Goal: Task Accomplishment & Management: Manage account settings

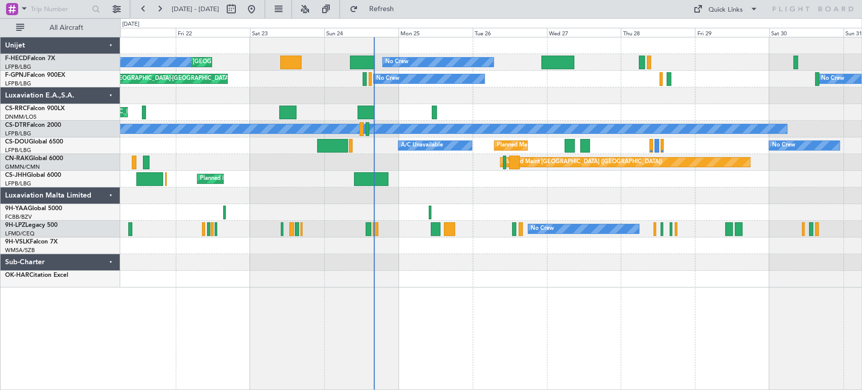
click at [408, 175] on div "No Crew Planned Maint [GEOGRAPHIC_DATA] ([GEOGRAPHIC_DATA]) Planned Maint [GEOG…" at bounding box center [491, 162] width 742 height 250
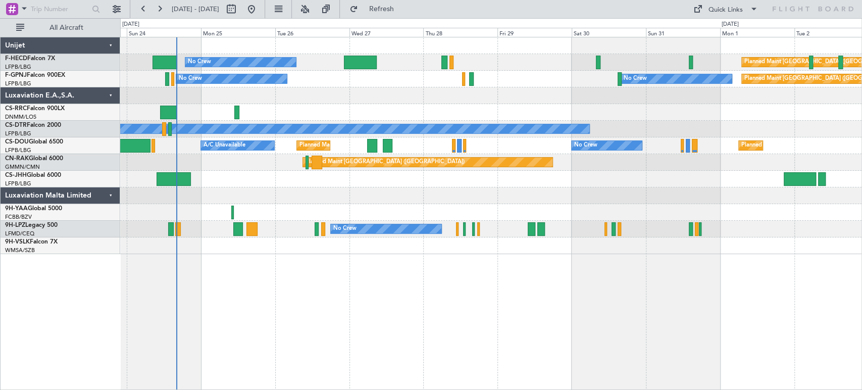
click at [255, 169] on div "Planned Maint [GEOGRAPHIC_DATA] ([GEOGRAPHIC_DATA])" at bounding box center [491, 162] width 742 height 17
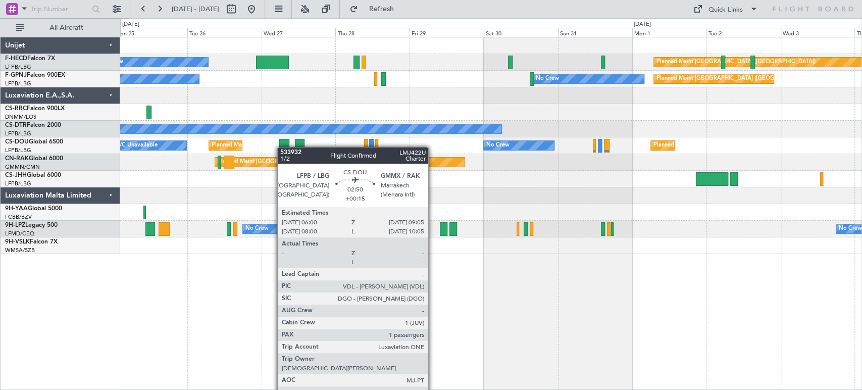
click at [272, 149] on div "No Crew Planned Maint [GEOGRAPHIC_DATA] ([GEOGRAPHIC_DATA]) No Crew No Crew Pla…" at bounding box center [491, 145] width 742 height 217
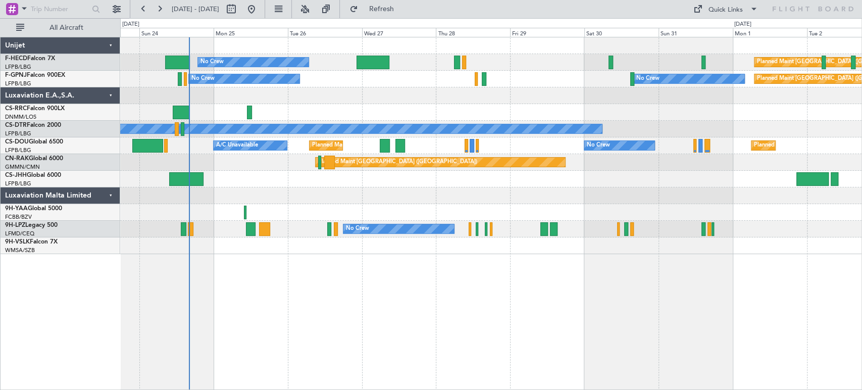
click at [331, 102] on div at bounding box center [491, 95] width 742 height 17
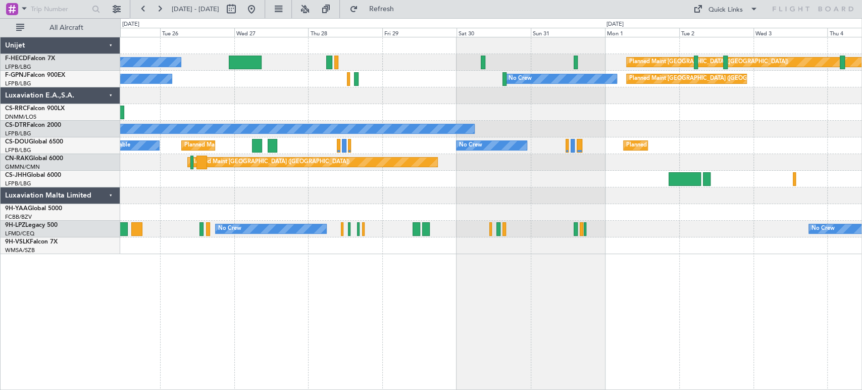
click at [216, 114] on div at bounding box center [491, 112] width 742 height 17
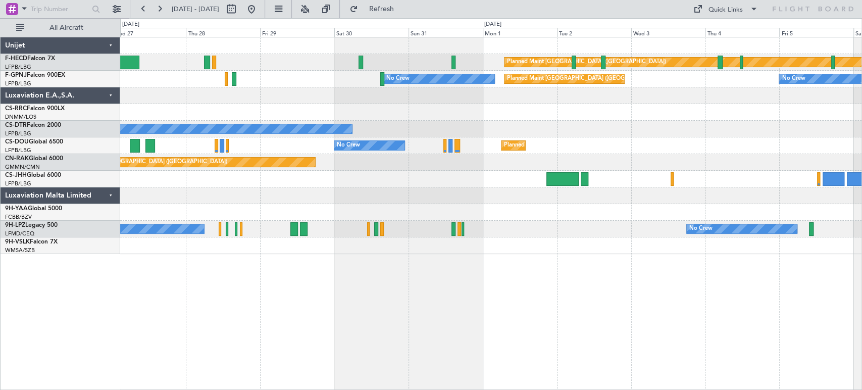
click at [232, 107] on div "Planned Maint [GEOGRAPHIC_DATA] ([GEOGRAPHIC_DATA]) No Crew Planned Maint [GEOG…" at bounding box center [491, 145] width 742 height 217
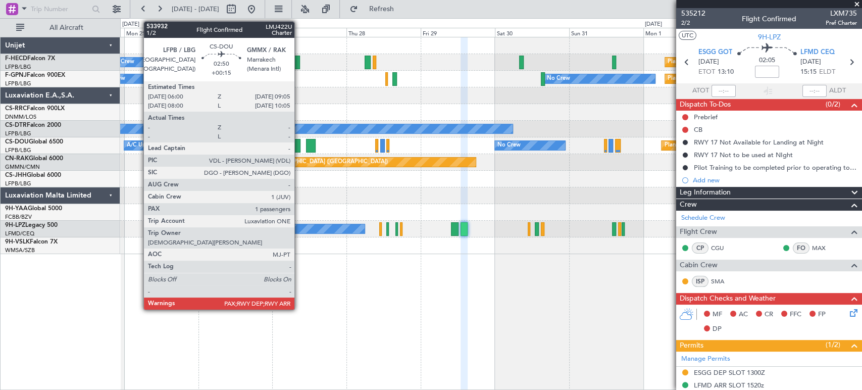
click at [612, 98] on div "Planned Maint Paris (Le Bourget) No Crew Planned Maint Paris (Le Bourget) No Cr…" at bounding box center [491, 145] width 742 height 217
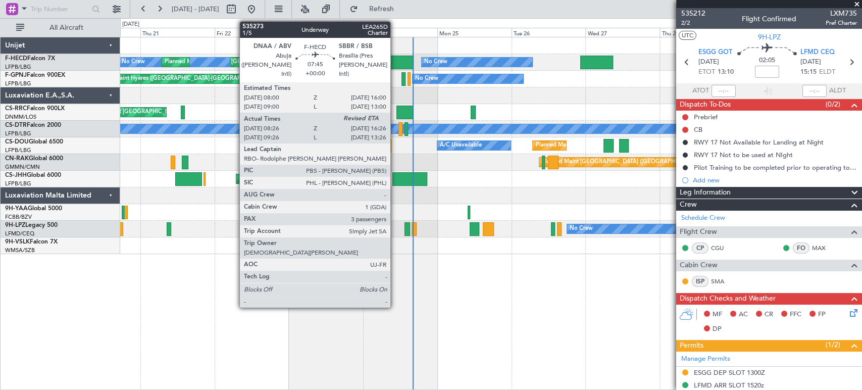
click at [396, 56] on div at bounding box center [401, 63] width 25 height 14
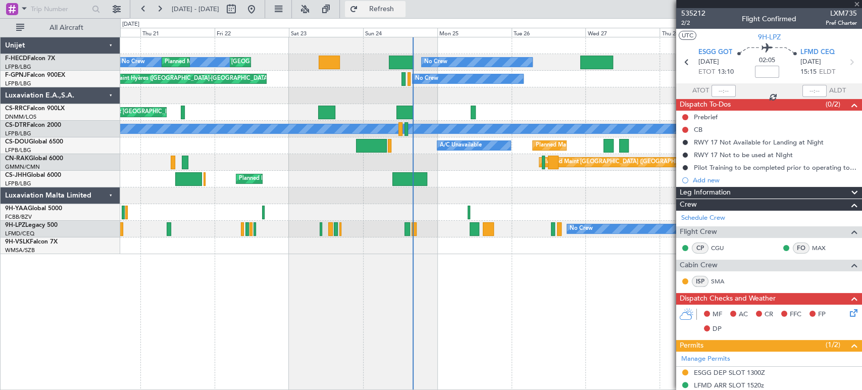
type input "08:36"
type input "3"
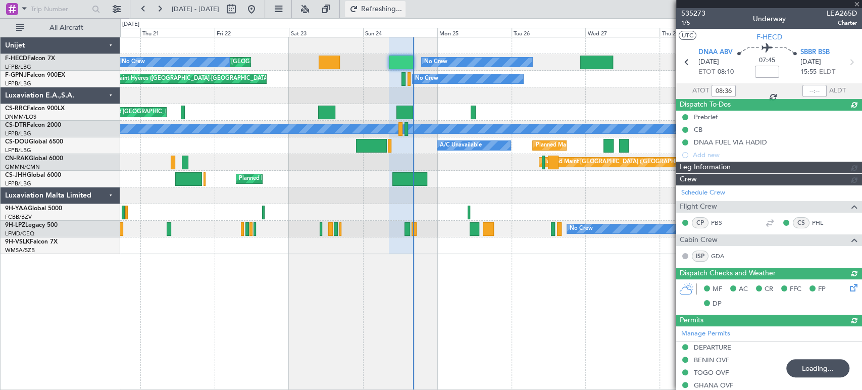
type input "16:09"
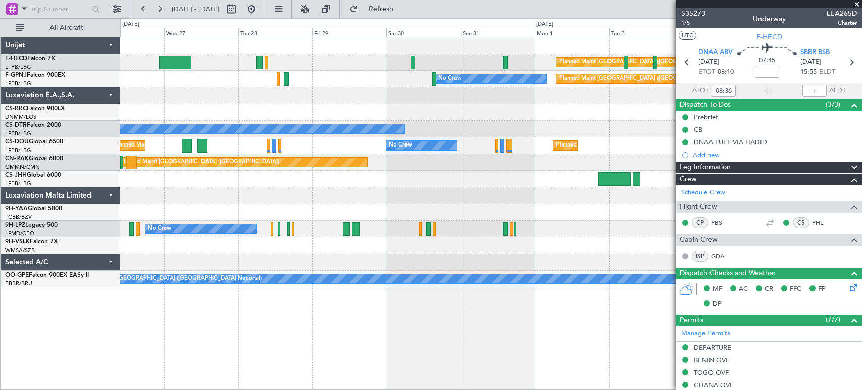
click at [597, 147] on div "Planned Maint [GEOGRAPHIC_DATA] ([GEOGRAPHIC_DATA]) No Crew Planned Maint [GEOG…" at bounding box center [491, 145] width 742 height 17
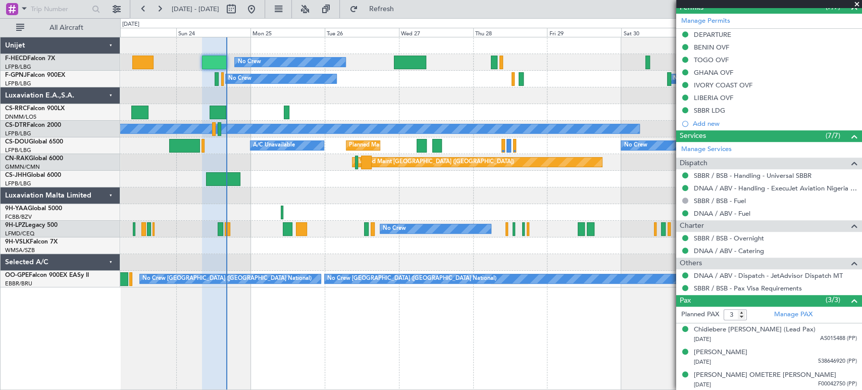
click at [438, 158] on div "Planned Maint [GEOGRAPHIC_DATA] ([GEOGRAPHIC_DATA]) No Crew Planned Maint [GEOG…" at bounding box center [491, 162] width 742 height 250
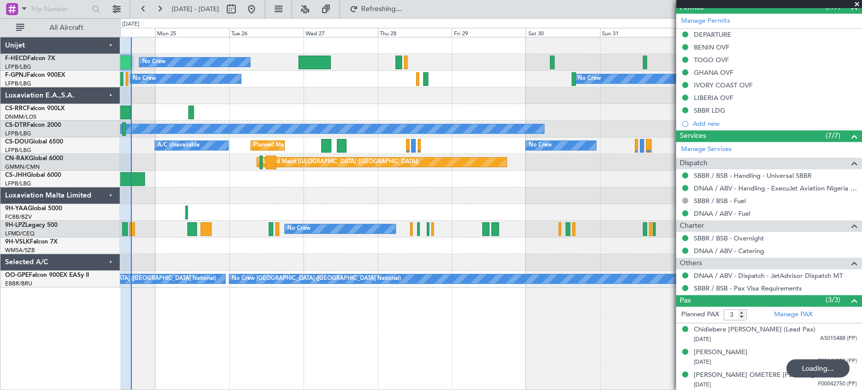
type input "16:09"
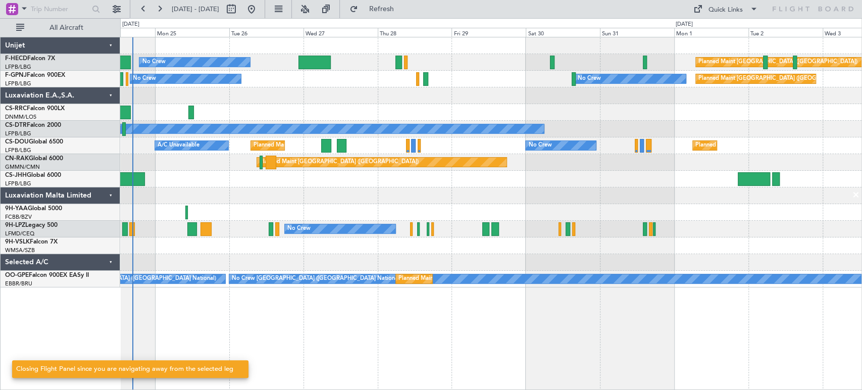
scroll to position [0, 0]
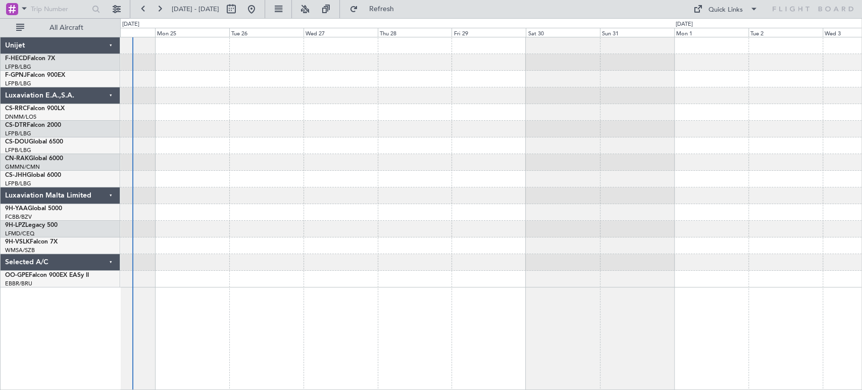
click at [526, 84] on div at bounding box center [491, 79] width 742 height 17
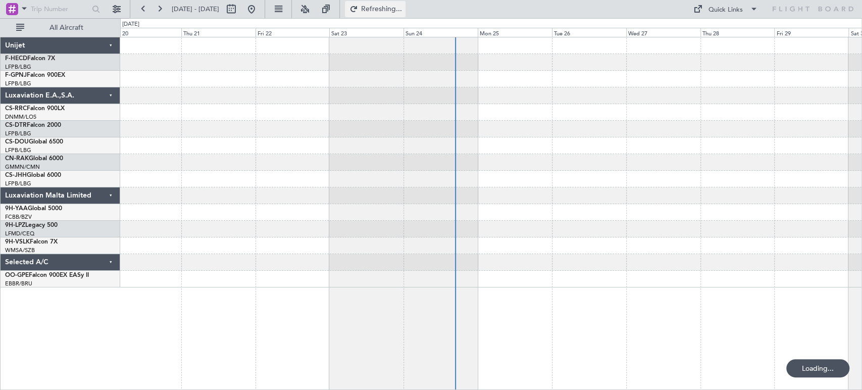
click at [403, 7] on span "Refreshing..." at bounding box center [381, 9] width 42 height 7
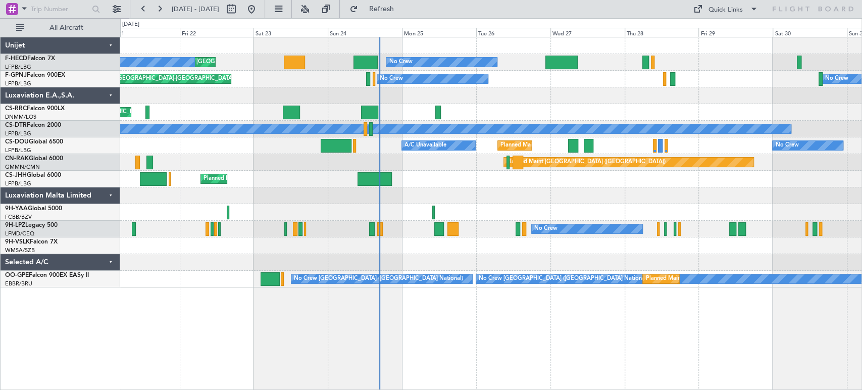
click at [482, 106] on div "No Crew Planned Maint [GEOGRAPHIC_DATA] ([GEOGRAPHIC_DATA]) Planned Maint [GEOG…" at bounding box center [491, 162] width 742 height 250
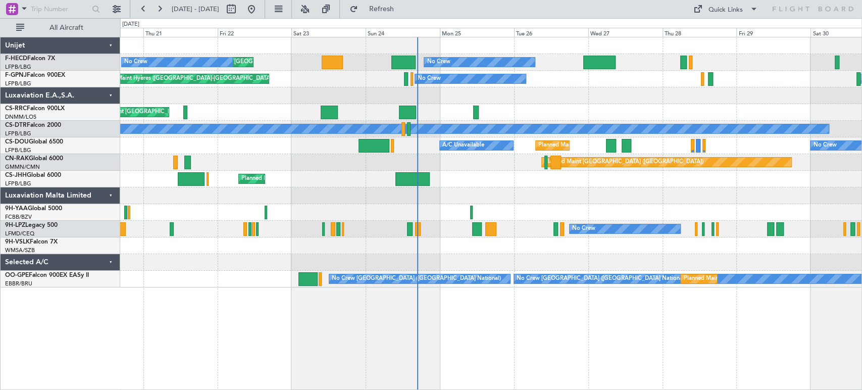
click at [432, 178] on div "Planned Maint [GEOGRAPHIC_DATA] ([GEOGRAPHIC_DATA])" at bounding box center [491, 179] width 742 height 17
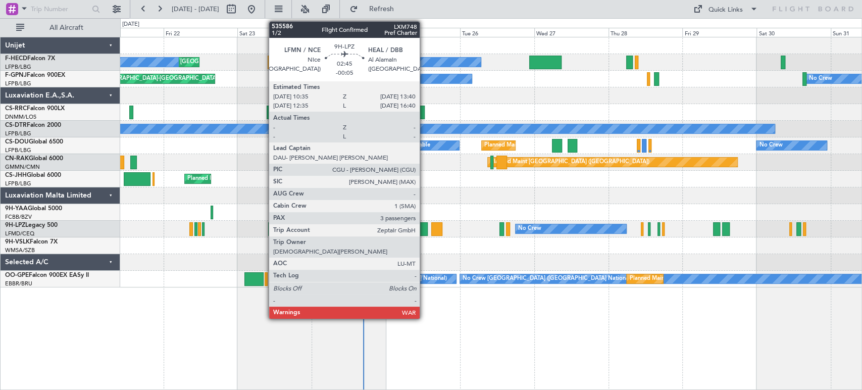
click at [424, 232] on div at bounding box center [423, 229] width 10 height 14
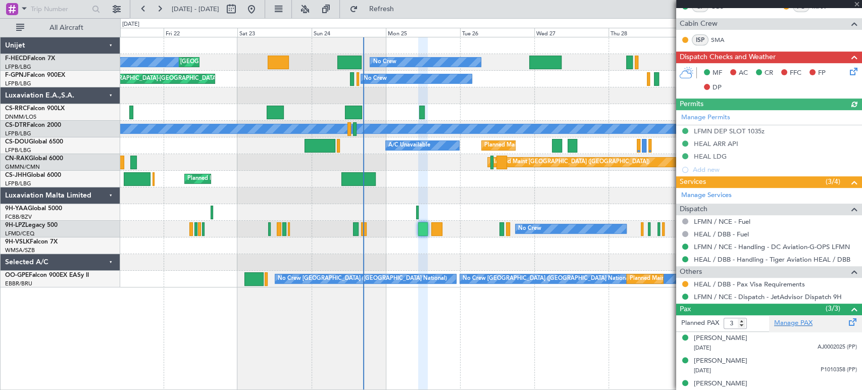
scroll to position [250, 0]
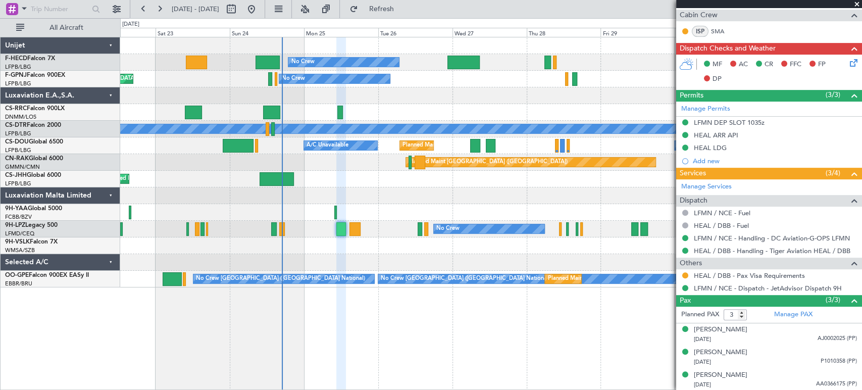
click at [236, 181] on div "No Crew Planned Maint [GEOGRAPHIC_DATA] ([GEOGRAPHIC_DATA]) Planned Maint [GEOG…" at bounding box center [491, 162] width 742 height 250
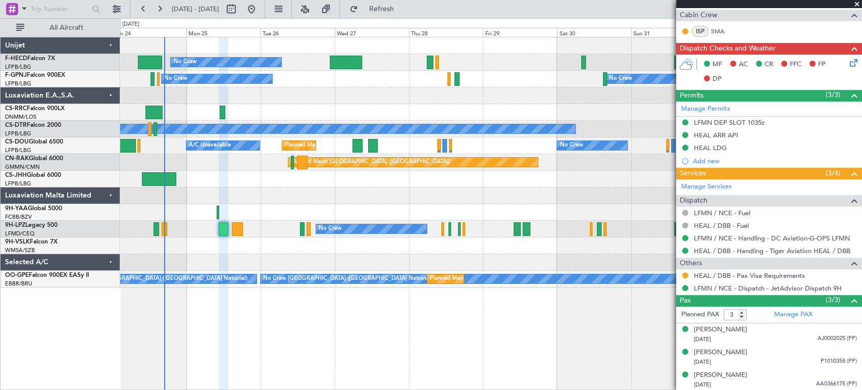
click at [372, 140] on div "Planned Maint [GEOGRAPHIC_DATA] ([GEOGRAPHIC_DATA]) No Crew A/C Unavailable Pla…" at bounding box center [491, 145] width 742 height 17
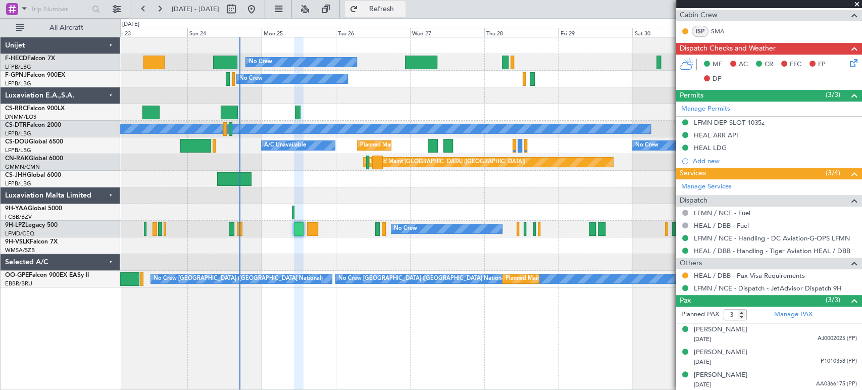
click at [403, 3] on button "Refresh" at bounding box center [375, 9] width 61 height 16
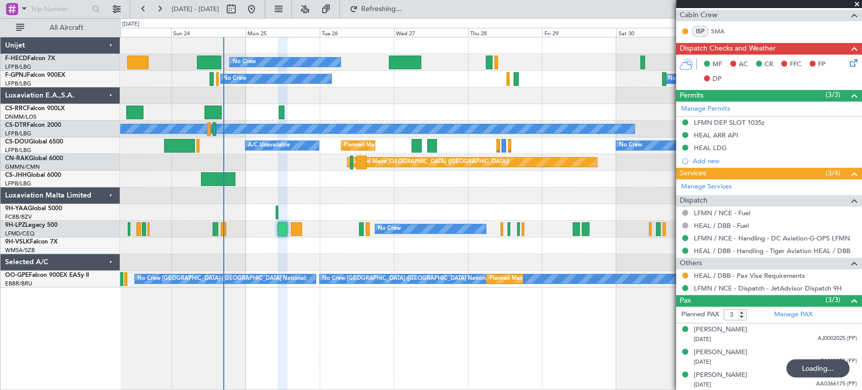
click at [315, 195] on div "No Crew Planned Maint [GEOGRAPHIC_DATA] ([GEOGRAPHIC_DATA]) Planned Maint [GEOG…" at bounding box center [491, 162] width 742 height 250
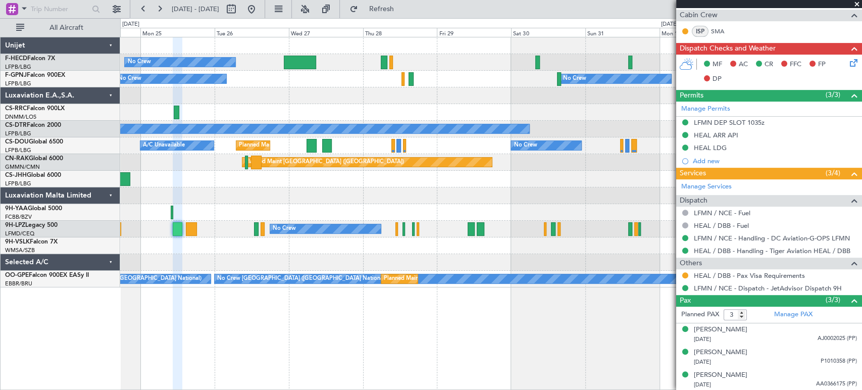
click at [331, 74] on div "Planned Maint [GEOGRAPHIC_DATA] ([GEOGRAPHIC_DATA]) No Crew No Crew No Crew [GE…" at bounding box center [491, 79] width 742 height 17
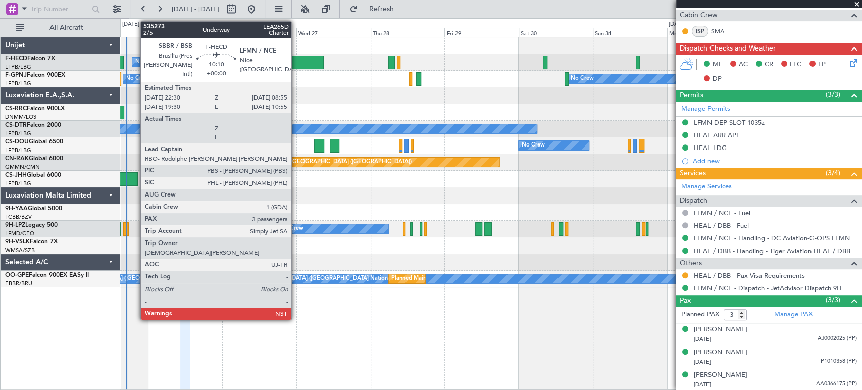
click at [296, 60] on div at bounding box center [308, 63] width 32 height 14
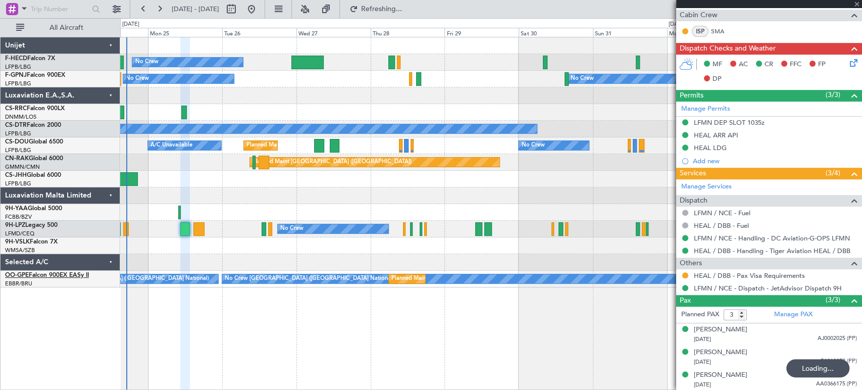
scroll to position [0, 0]
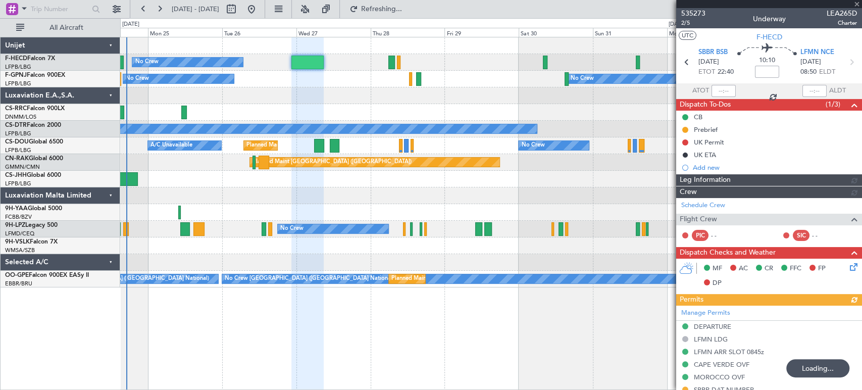
type input "-00:05"
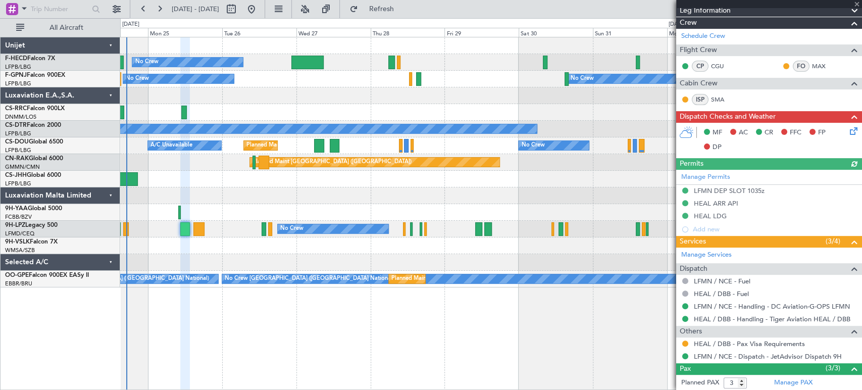
scroll to position [250, 0]
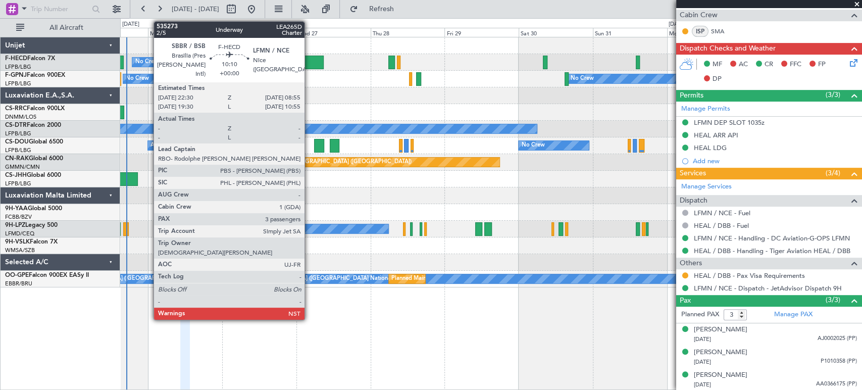
click at [311, 60] on div at bounding box center [308, 63] width 32 height 14
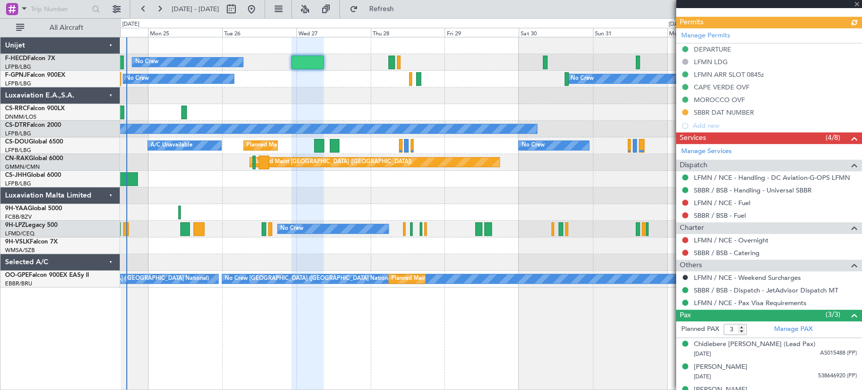
scroll to position [325, 0]
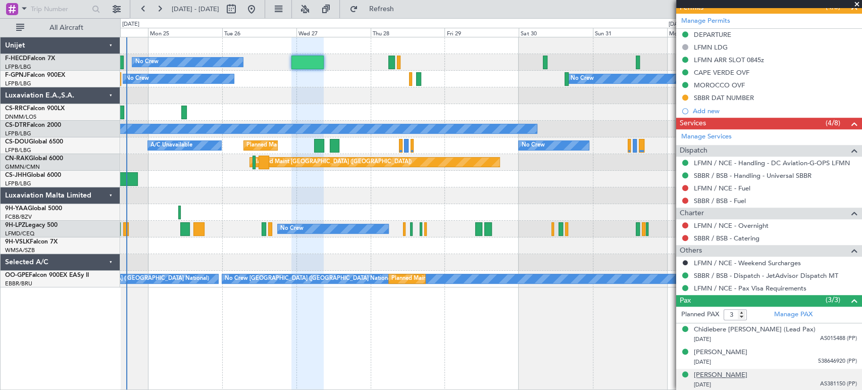
click at [731, 373] on div "[PERSON_NAME]" at bounding box center [721, 375] width 54 height 10
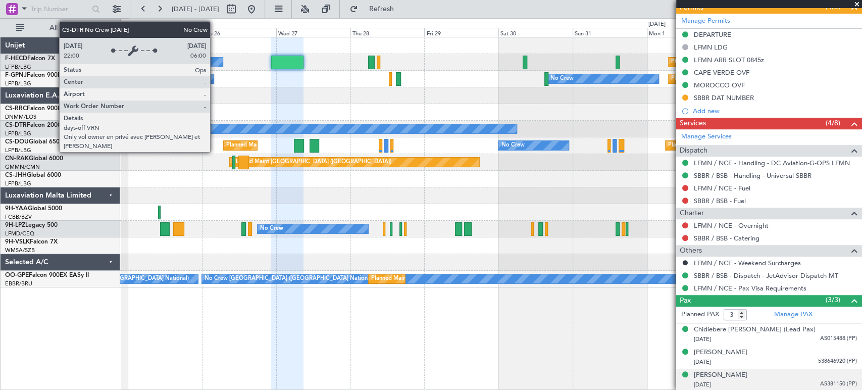
click at [394, 127] on div "No Crew" at bounding box center [97, 128] width 840 height 9
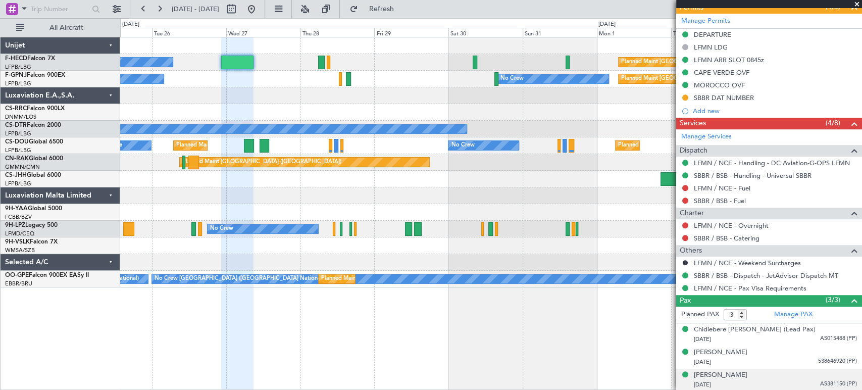
click at [285, 103] on div at bounding box center [491, 95] width 742 height 17
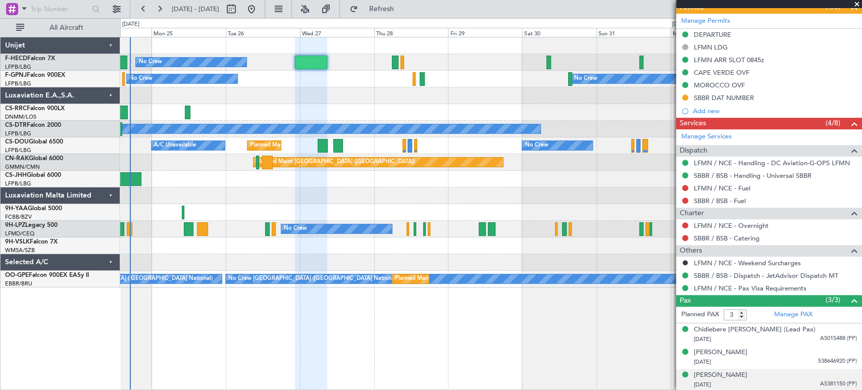
click at [331, 76] on div "Planned Maint [GEOGRAPHIC_DATA] ([GEOGRAPHIC_DATA]) No Crew No Crew No Crew [GE…" at bounding box center [491, 79] width 742 height 17
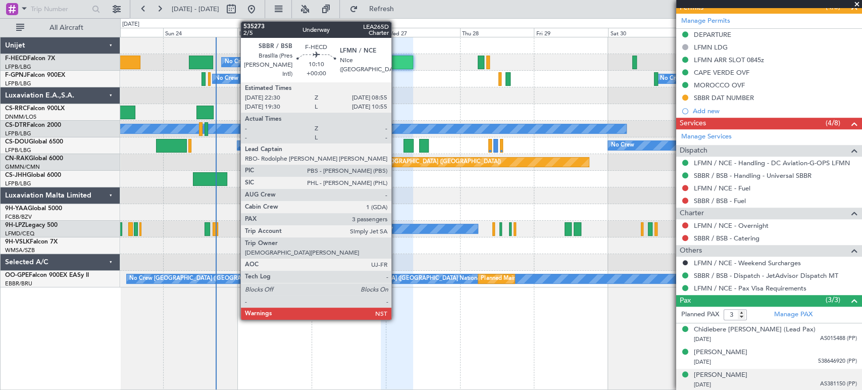
click at [396, 57] on div at bounding box center [397, 63] width 32 height 14
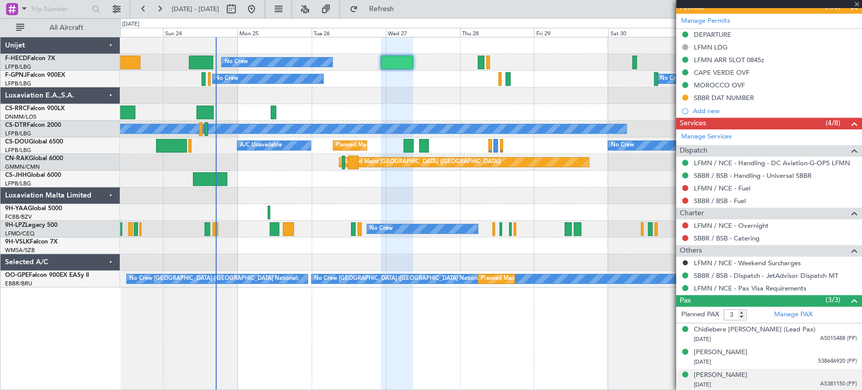
scroll to position [0, 0]
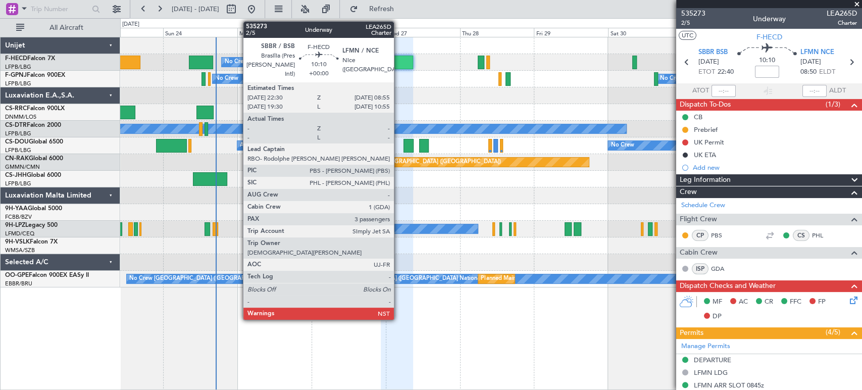
click at [399, 64] on div at bounding box center [397, 63] width 32 height 14
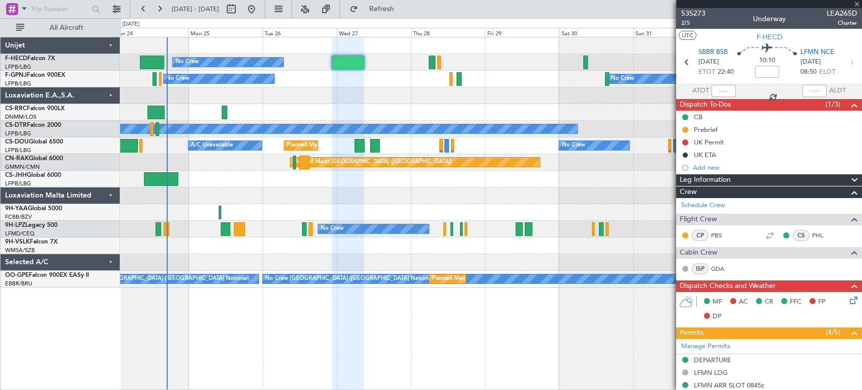
click at [273, 93] on div at bounding box center [491, 95] width 742 height 17
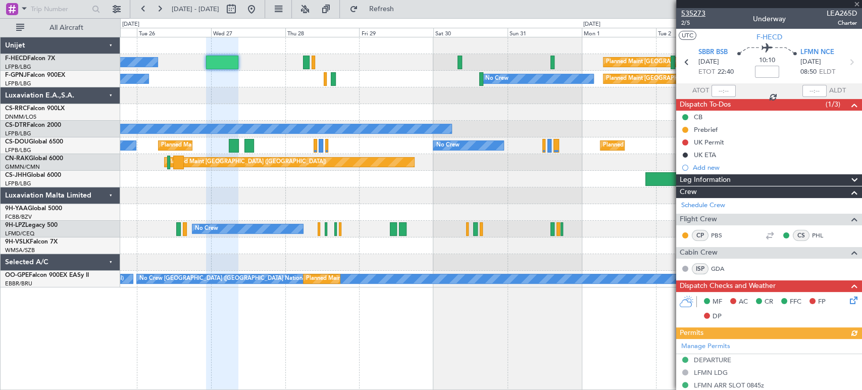
click at [701, 11] on span "535273" at bounding box center [694, 13] width 24 height 11
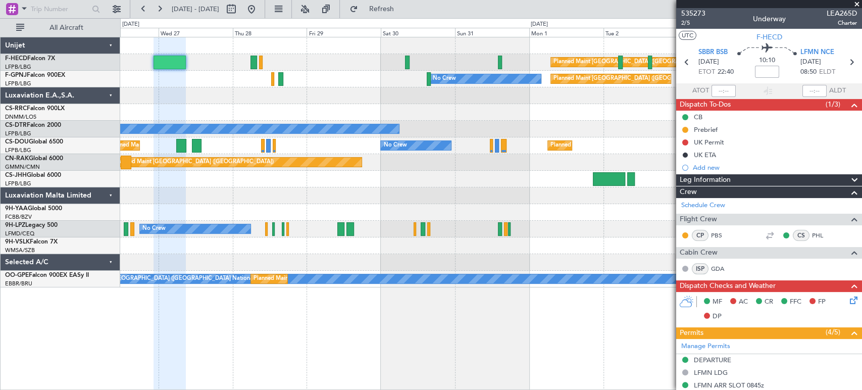
click at [220, 81] on div "Planned Maint [GEOGRAPHIC_DATA] ([GEOGRAPHIC_DATA]) No Crew No Crew No Crew No …" at bounding box center [491, 79] width 742 height 17
click at [254, 87] on div "Planned Maint [GEOGRAPHIC_DATA] ([GEOGRAPHIC_DATA]) No Crew Planned Maint [GEOG…" at bounding box center [491, 162] width 742 height 250
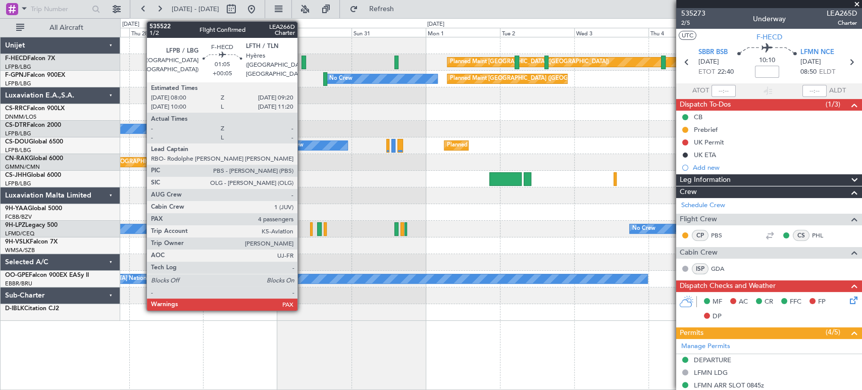
click at [302, 60] on div at bounding box center [304, 63] width 5 height 14
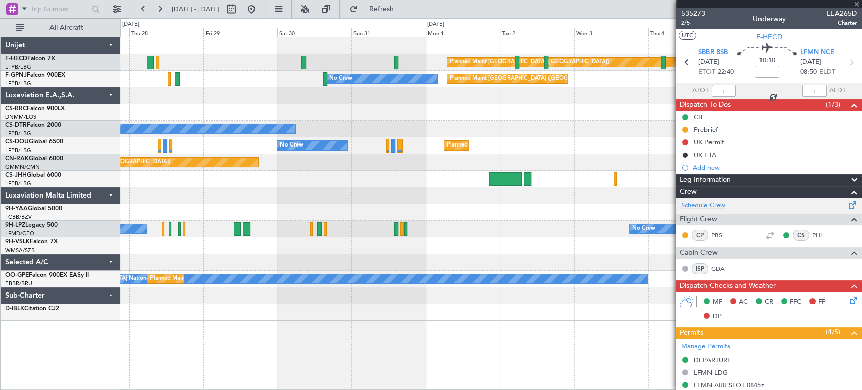
type input "+00:05"
type input "5"
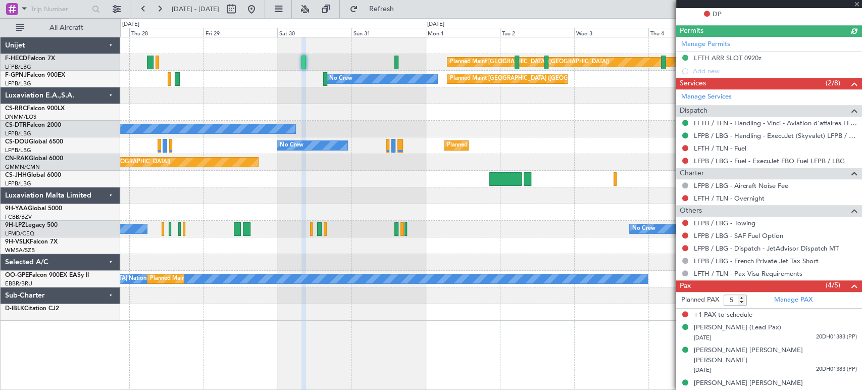
scroll to position [348, 0]
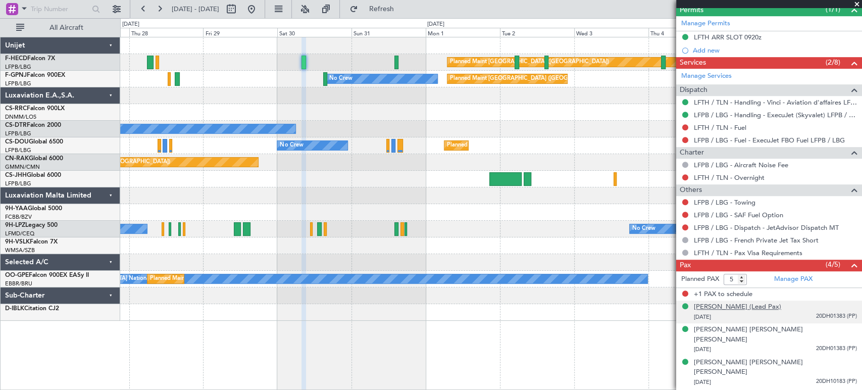
click at [735, 307] on div "[PERSON_NAME] (Lead Pax)" at bounding box center [737, 307] width 87 height 10
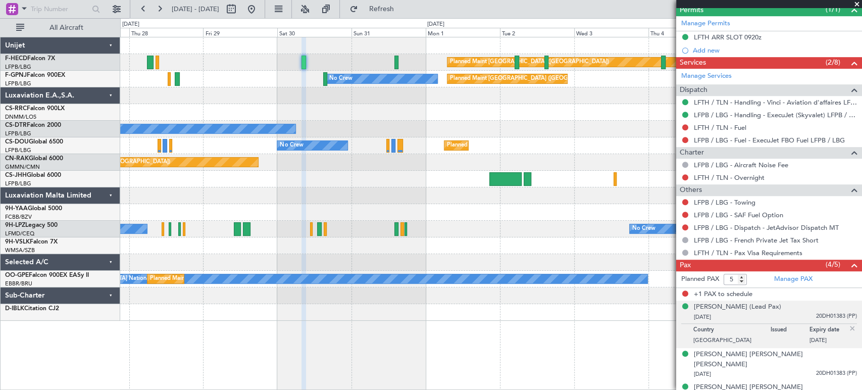
click at [404, 57] on div "Planned Maint [GEOGRAPHIC_DATA] ([GEOGRAPHIC_DATA]) No Crew" at bounding box center [491, 62] width 742 height 17
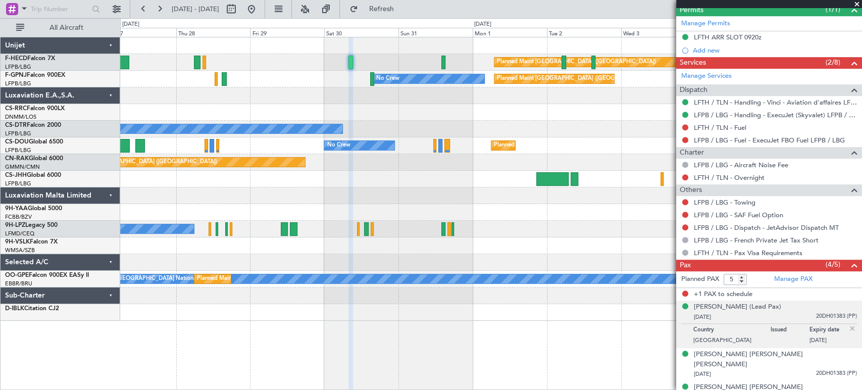
click at [446, 60] on div "Planned Maint [GEOGRAPHIC_DATA] ([GEOGRAPHIC_DATA]) No Crew" at bounding box center [491, 62] width 742 height 17
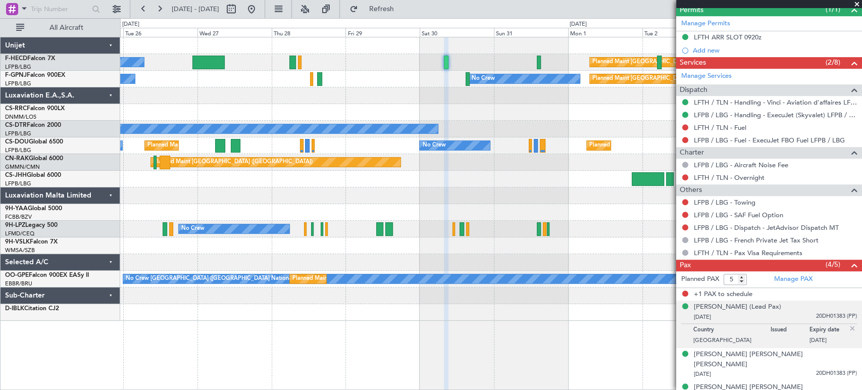
click at [437, 60] on div "Planned Maint [GEOGRAPHIC_DATA] ([GEOGRAPHIC_DATA]) No Crew" at bounding box center [491, 62] width 742 height 17
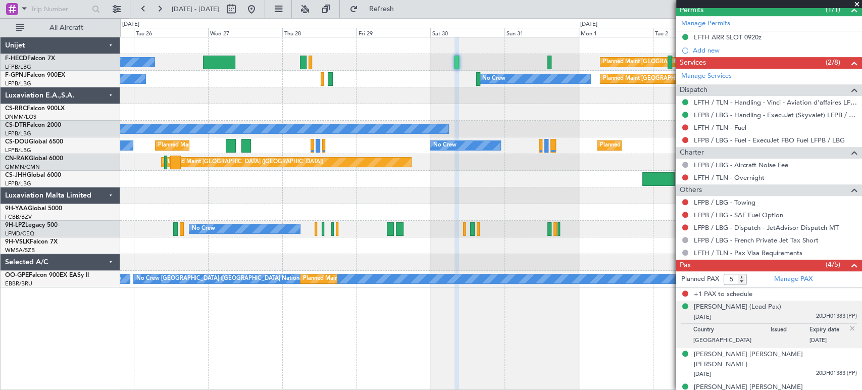
click at [496, 59] on div "Planned Maint [GEOGRAPHIC_DATA] ([GEOGRAPHIC_DATA]) No Crew" at bounding box center [491, 62] width 742 height 17
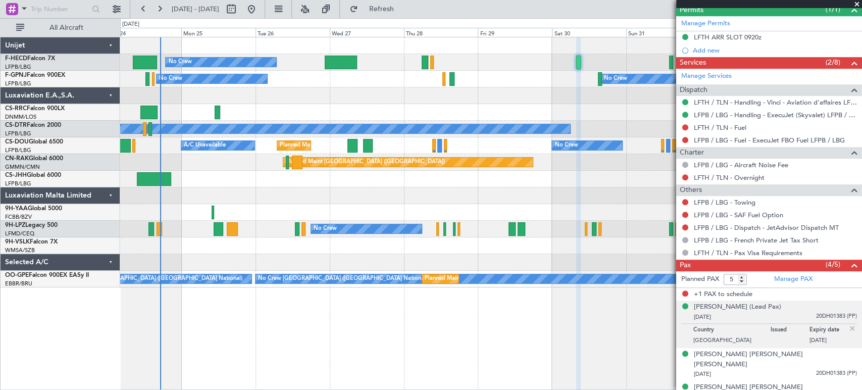
click at [519, 65] on div "Planned Maint [GEOGRAPHIC_DATA] ([GEOGRAPHIC_DATA]) No Crew Planned Maint [GEOG…" at bounding box center [491, 62] width 742 height 17
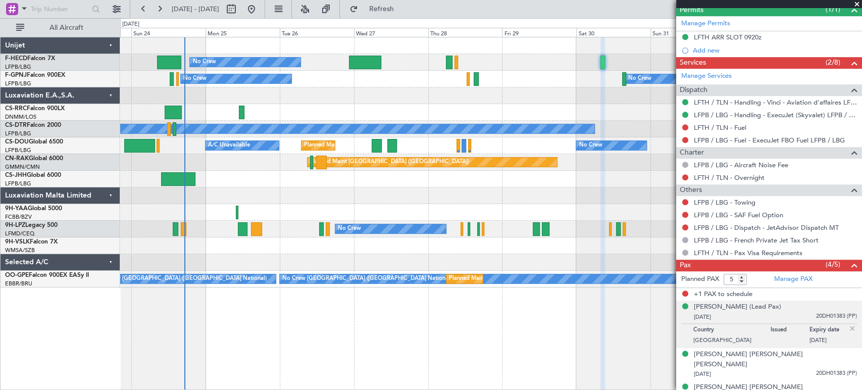
click at [516, 66] on div "Planned Maint [GEOGRAPHIC_DATA] ([GEOGRAPHIC_DATA]) No Crew Planned Maint [GEOG…" at bounding box center [491, 62] width 742 height 17
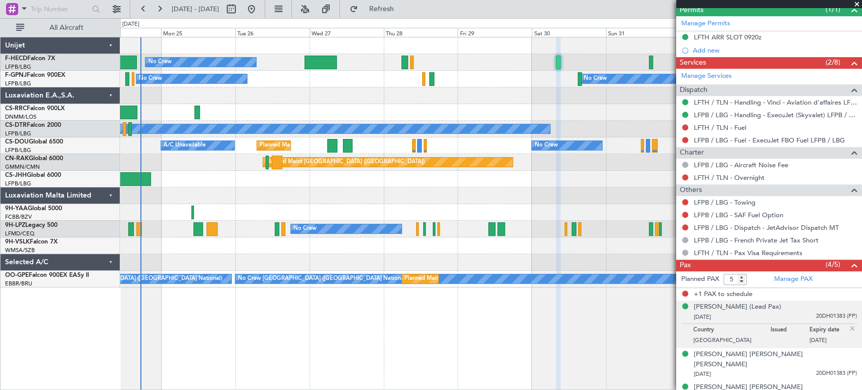
click at [154, 94] on div "No Crew Planned Maint [GEOGRAPHIC_DATA] ([GEOGRAPHIC_DATA]) Planned Maint [GEOG…" at bounding box center [491, 162] width 742 height 250
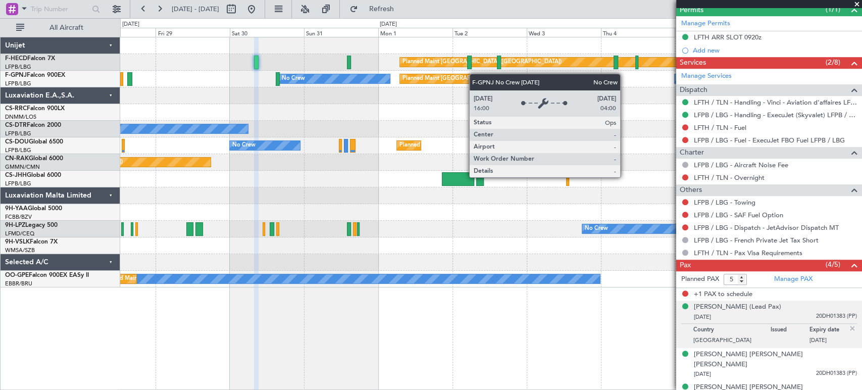
click at [199, 82] on div "Planned Maint [GEOGRAPHIC_DATA] ([GEOGRAPHIC_DATA]) No Crew Planned Maint [GEOG…" at bounding box center [491, 162] width 742 height 250
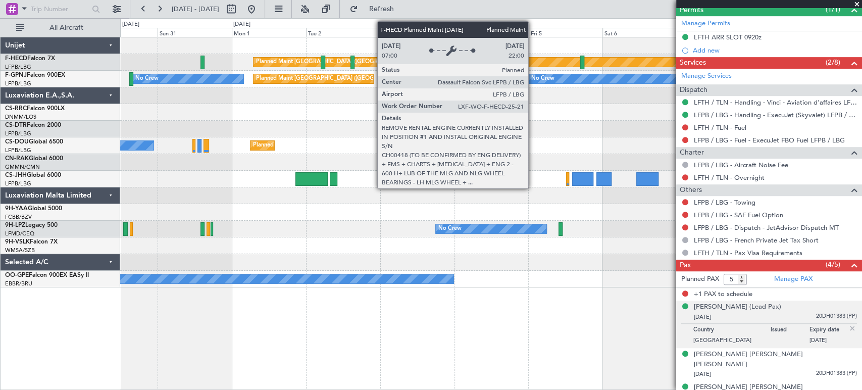
click at [378, 81] on div "Planned Maint [GEOGRAPHIC_DATA] ([GEOGRAPHIC_DATA]) Planned Maint [GEOGRAPHIC_D…" at bounding box center [491, 162] width 742 height 250
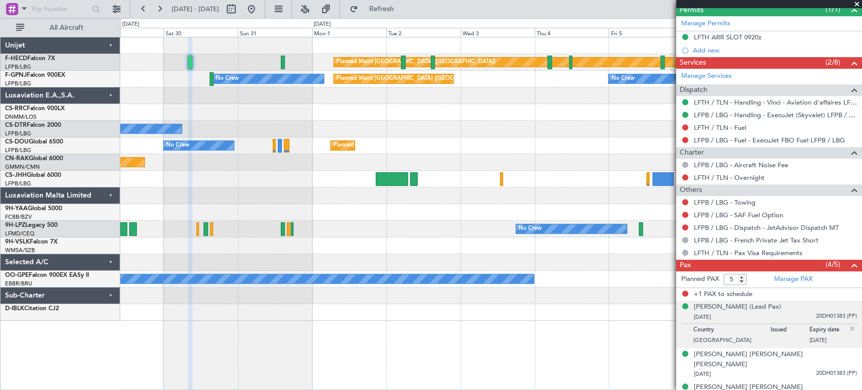
click at [457, 112] on div "Planned Maint [GEOGRAPHIC_DATA] ([GEOGRAPHIC_DATA]) No Crew No Crew Planned Mai…" at bounding box center [491, 178] width 742 height 283
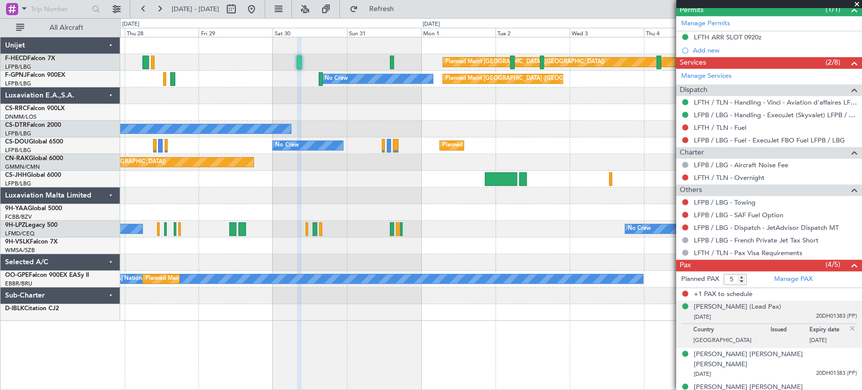
click at [428, 108] on div "Planned Maint [GEOGRAPHIC_DATA] ([GEOGRAPHIC_DATA]) No Crew No Crew Planned Mai…" at bounding box center [491, 178] width 742 height 283
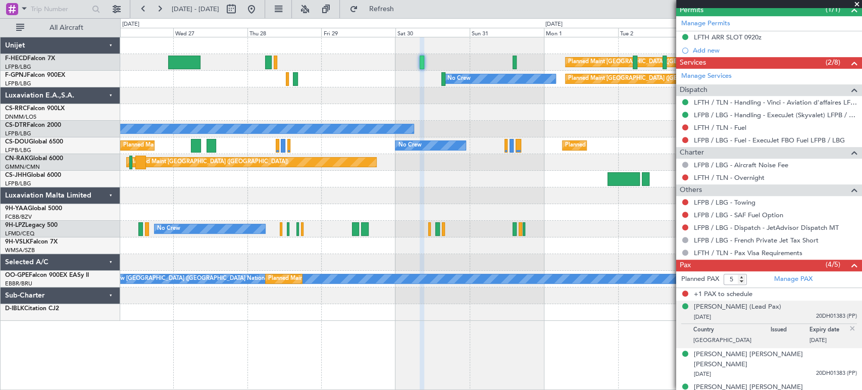
click at [397, 98] on div at bounding box center [491, 95] width 742 height 17
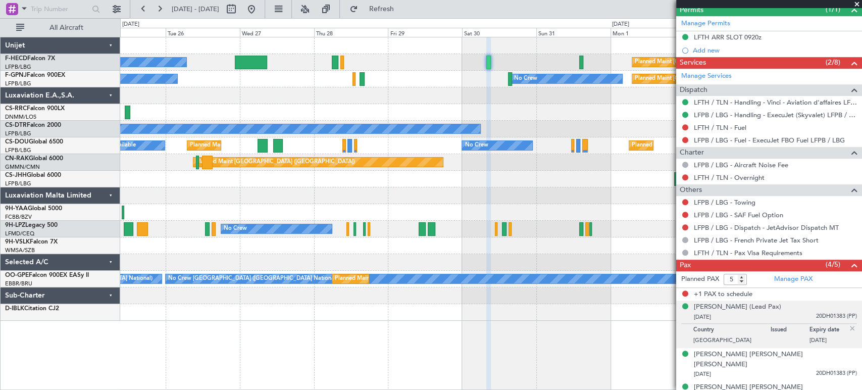
click at [482, 108] on div "Planned Maint [GEOGRAPHIC_DATA] ([GEOGRAPHIC_DATA]) No Crew Planned Maint [GEOG…" at bounding box center [491, 178] width 742 height 283
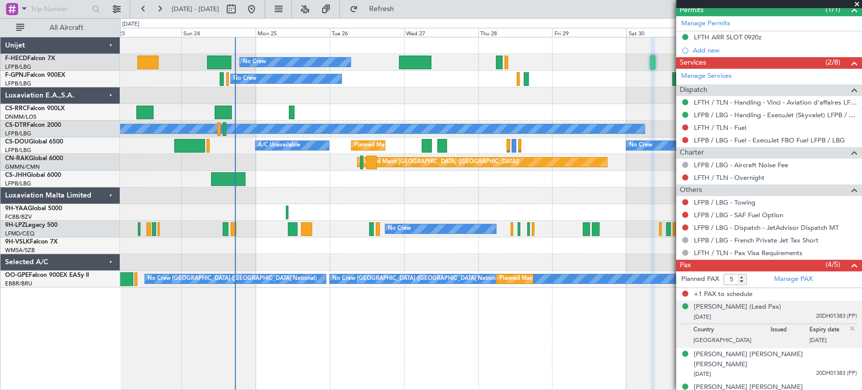
click at [376, 91] on div at bounding box center [491, 95] width 742 height 17
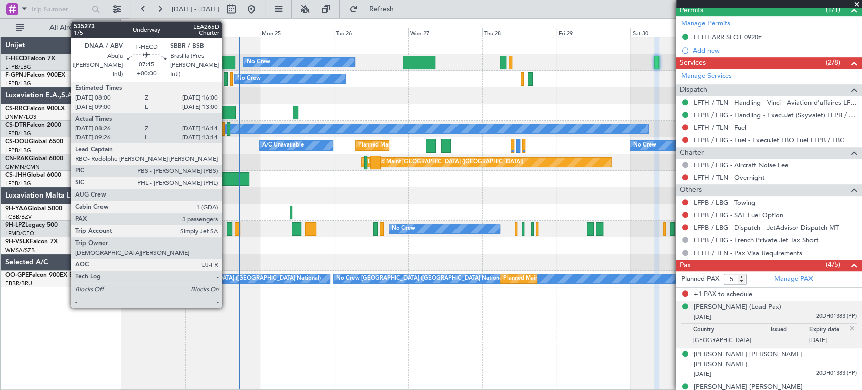
click at [226, 62] on div at bounding box center [223, 63] width 24 height 14
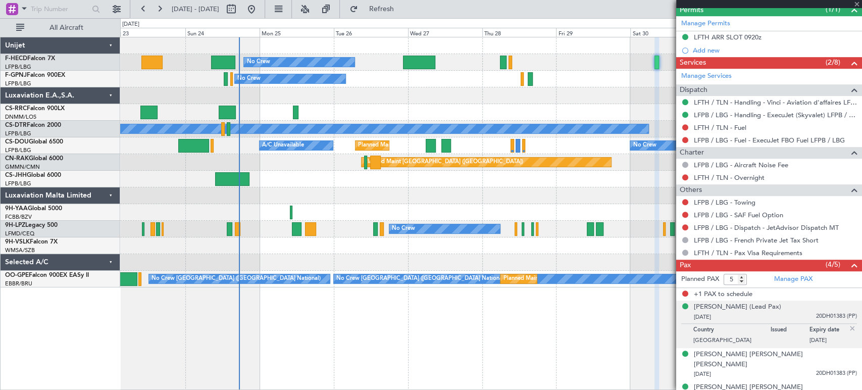
type input "08:36"
type input "16:09"
type input "3"
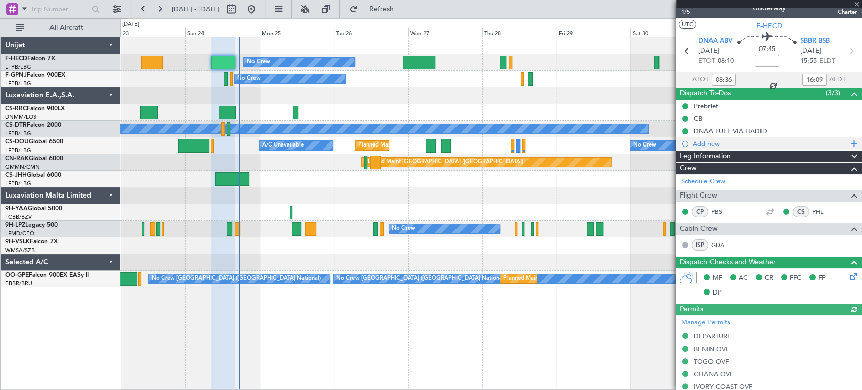
scroll to position [0, 0]
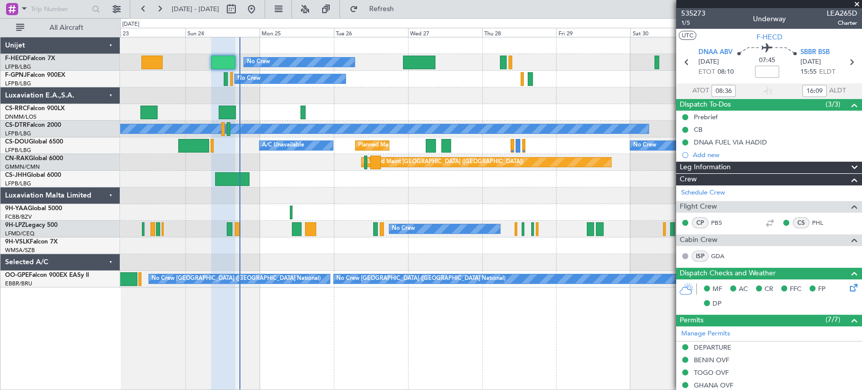
click at [265, 113] on div "Planned Maint [GEOGRAPHIC_DATA] ([GEOGRAPHIC_DATA])" at bounding box center [491, 112] width 742 height 17
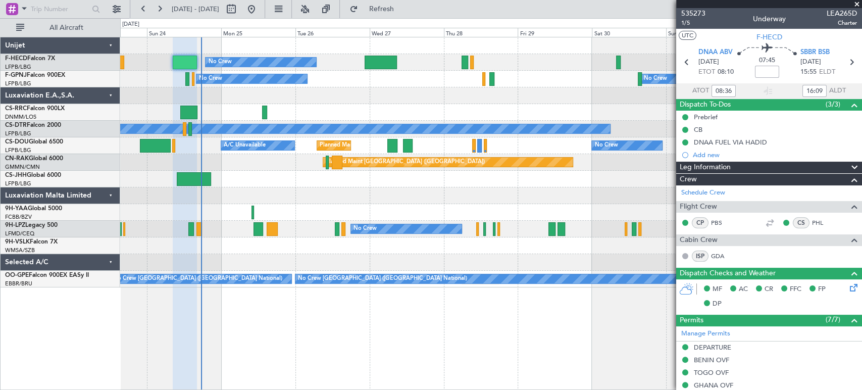
click at [331, 93] on div "No Crew Planned Maint [GEOGRAPHIC_DATA] ([GEOGRAPHIC_DATA]) Planned Maint [GEOG…" at bounding box center [491, 162] width 742 height 250
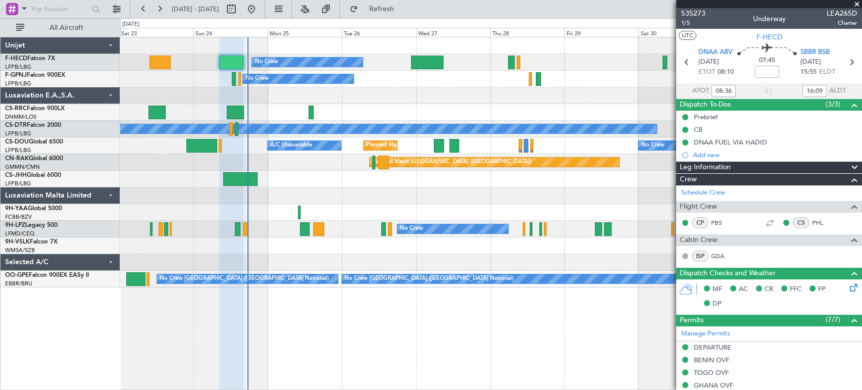
click at [231, 94] on div at bounding box center [491, 95] width 742 height 17
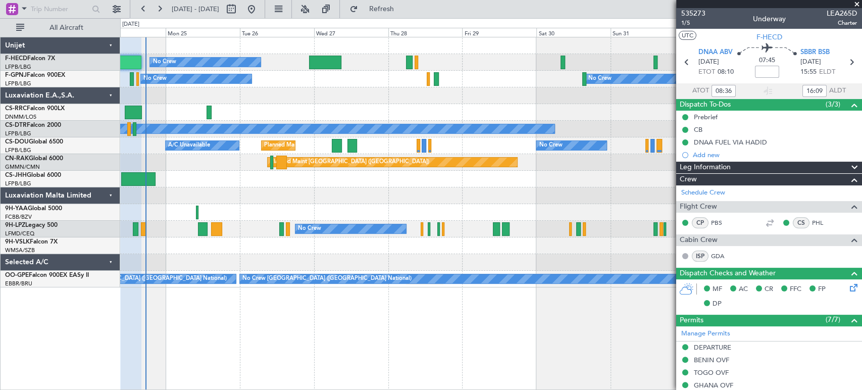
click at [214, 75] on div "No Crew Planned Maint [GEOGRAPHIC_DATA] ([GEOGRAPHIC_DATA]) Planned Maint [GEOG…" at bounding box center [491, 162] width 742 height 250
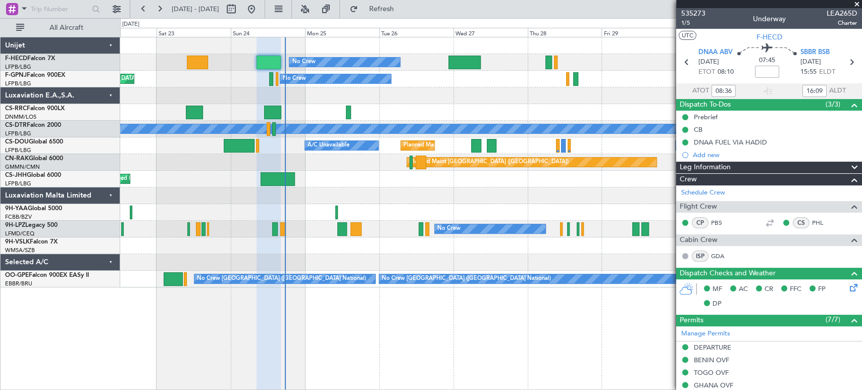
click at [478, 96] on div "No Crew Planned Maint [GEOGRAPHIC_DATA] ([GEOGRAPHIC_DATA]) Planned Maint [GEOG…" at bounding box center [491, 162] width 742 height 250
click at [236, 101] on div "No Crew Planned Maint [GEOGRAPHIC_DATA] ([GEOGRAPHIC_DATA]) Planned Maint [GEOG…" at bounding box center [491, 162] width 742 height 250
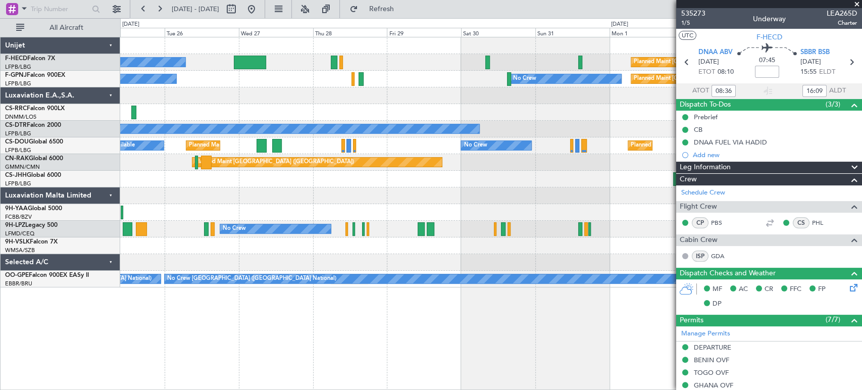
click at [114, 101] on div "No Crew Planned Maint [GEOGRAPHIC_DATA] ([GEOGRAPHIC_DATA]) No Crew No Crew Pla…" at bounding box center [431, 204] width 862 height 372
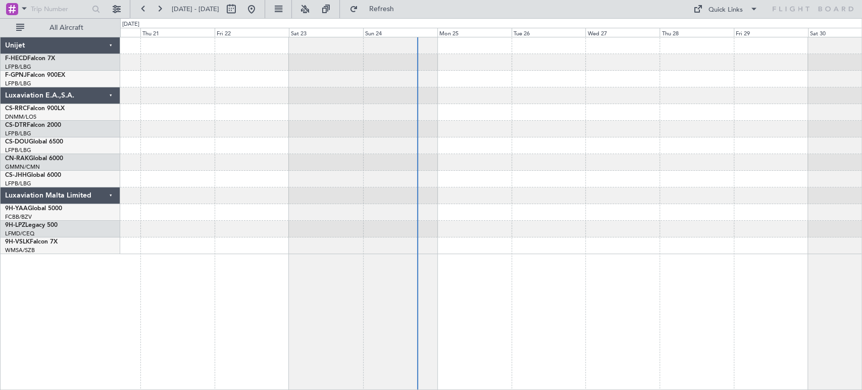
click at [548, 126] on div at bounding box center [491, 145] width 742 height 217
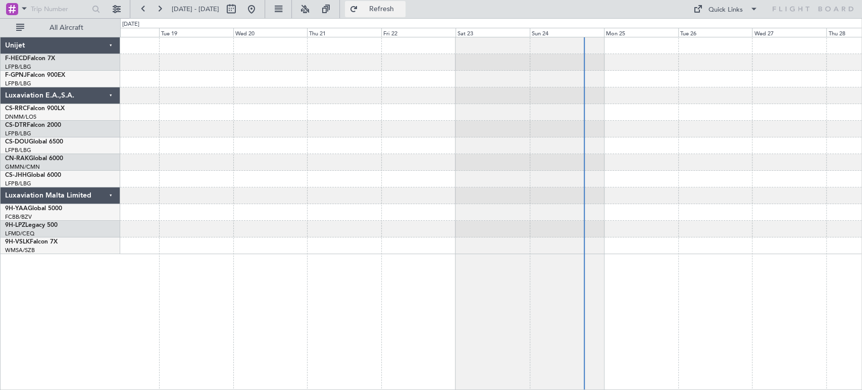
click at [403, 6] on span "Refresh" at bounding box center [381, 9] width 42 height 7
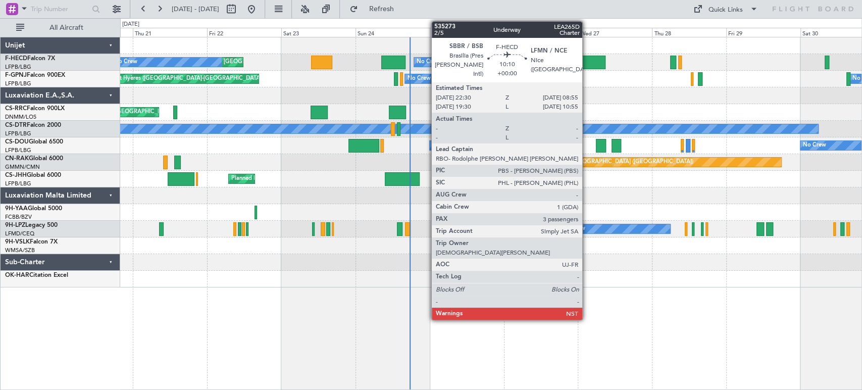
click at [589, 58] on div at bounding box center [589, 63] width 32 height 14
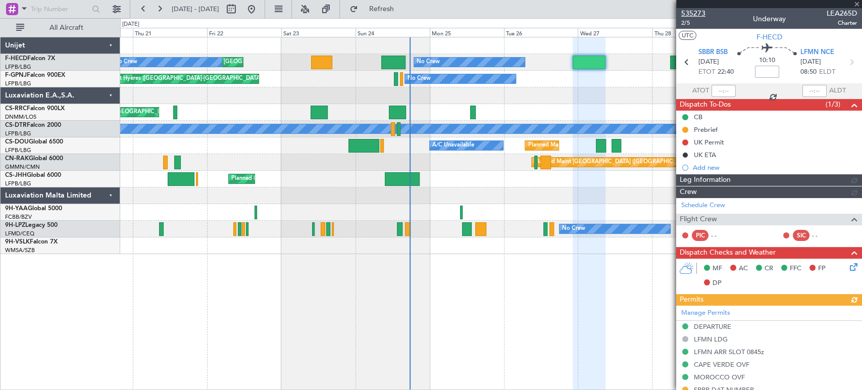
click at [694, 8] on span "535273" at bounding box center [694, 13] width 24 height 11
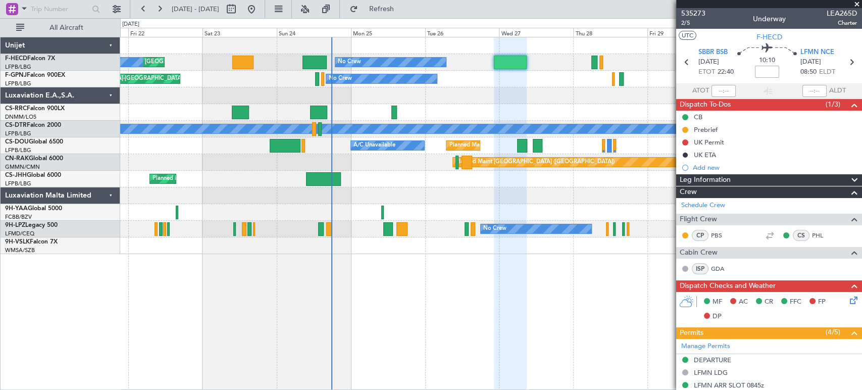
click at [174, 96] on div at bounding box center [491, 95] width 742 height 17
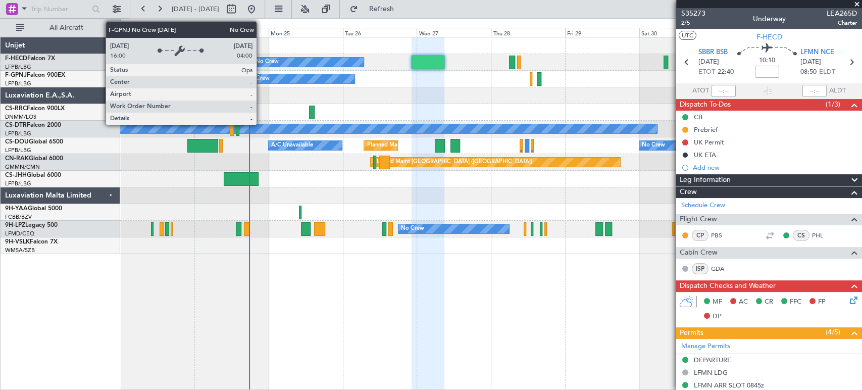
click at [226, 92] on div "No Crew Planned Maint Paris (Le Bourget) Planned Maint Paris (Le Bourget) Plann…" at bounding box center [491, 145] width 742 height 217
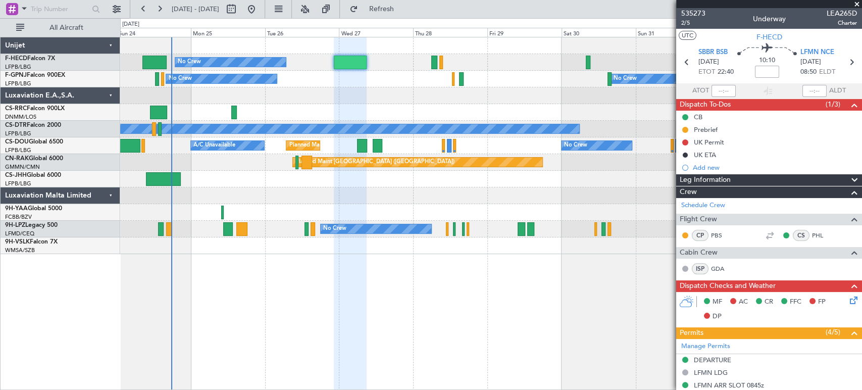
click at [228, 95] on div at bounding box center [491, 95] width 742 height 17
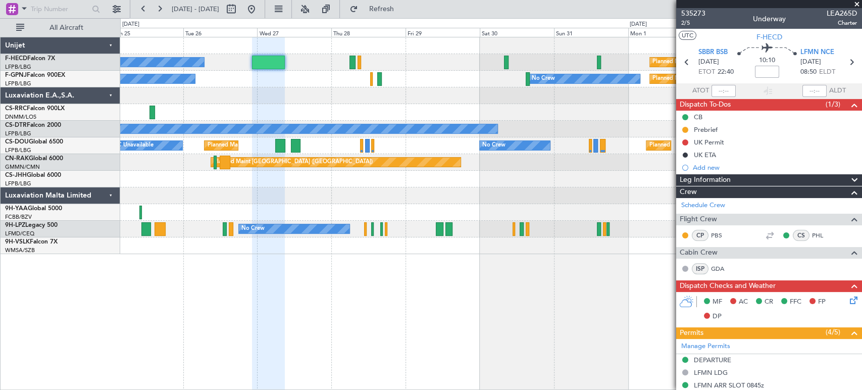
click at [215, 299] on div "No Crew Planned Maint Paris (Le Bourget) No Crew No Crew Planned Maint Paris (L…" at bounding box center [491, 213] width 742 height 353
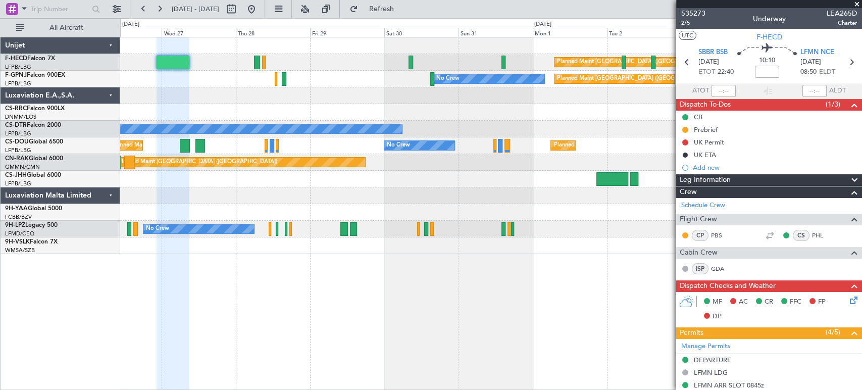
click at [235, 291] on div "Planned Maint Paris (Le Bourget) No Crew No Crew Planned Maint Paris (Le Bourge…" at bounding box center [491, 213] width 742 height 353
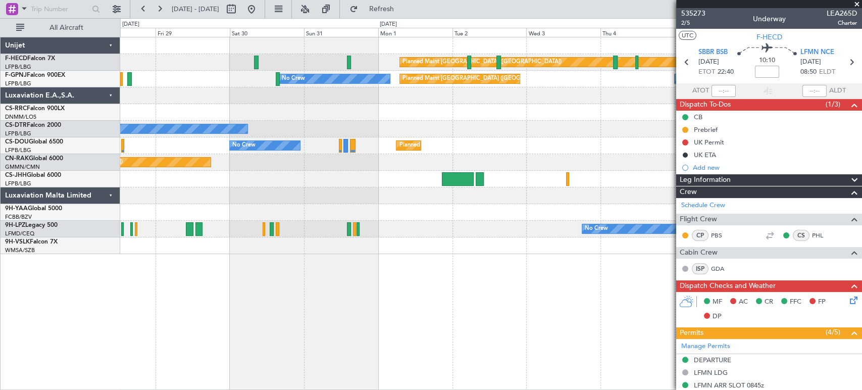
click at [227, 250] on div "Planned Maint Paris (Le Bourget) No Crew No Crew No Crew Planned Maint Paris (L…" at bounding box center [491, 145] width 742 height 217
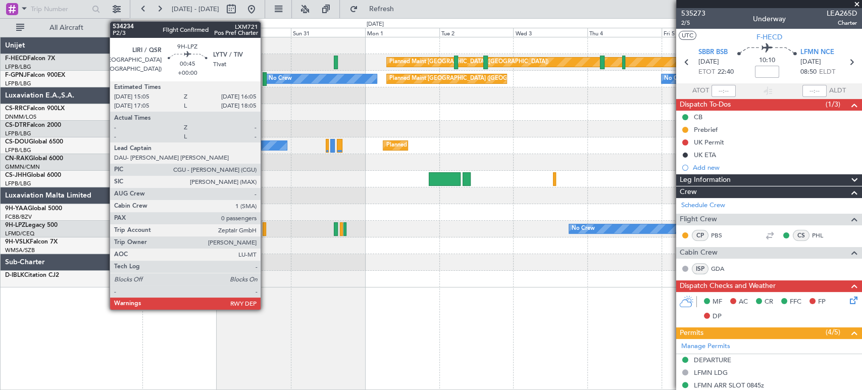
click at [265, 229] on div at bounding box center [265, 229] width 4 height 14
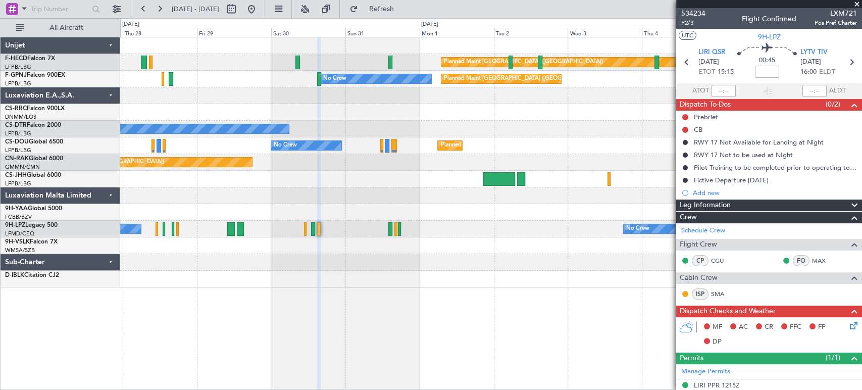
click at [499, 129] on div "Planned Maint Paris (Le Bourget) No Crew No Crew Planned Maint Paris (Le Bourge…" at bounding box center [491, 162] width 742 height 250
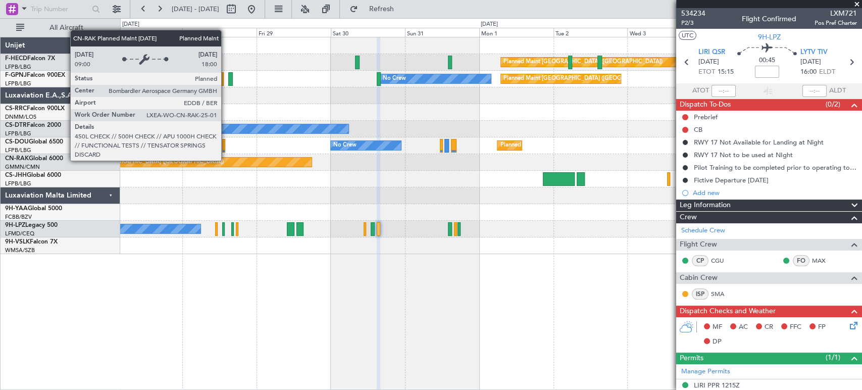
click at [196, 161] on div "Planned Maint [GEOGRAPHIC_DATA] ([GEOGRAPHIC_DATA])" at bounding box center [187, 162] width 250 height 9
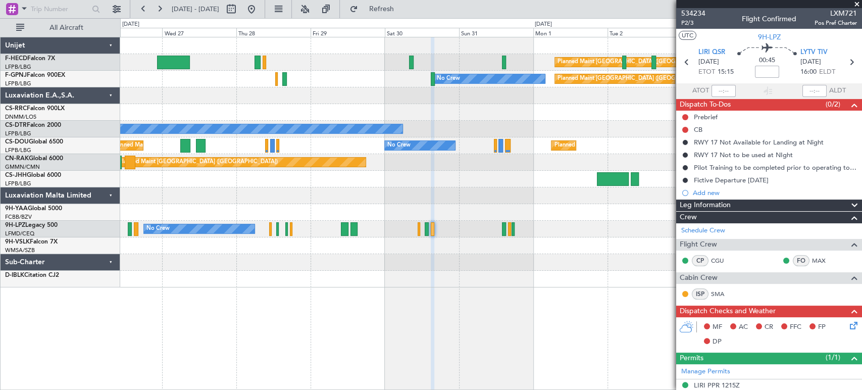
click at [481, 171] on div at bounding box center [491, 179] width 742 height 17
click at [403, 6] on span "Refresh" at bounding box center [381, 9] width 42 height 7
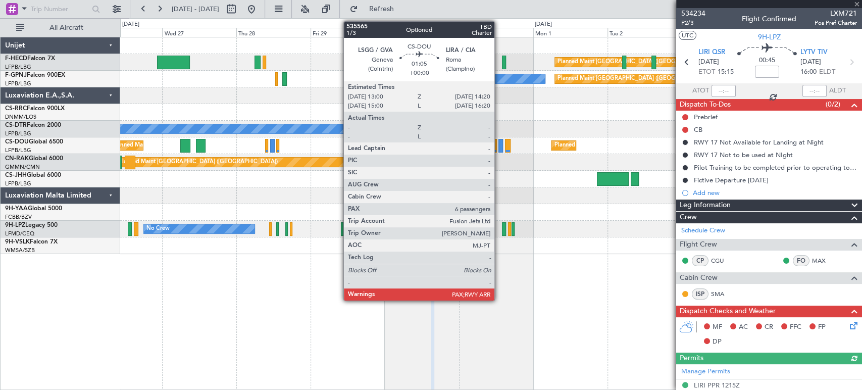
click at [499, 149] on div at bounding box center [501, 146] width 5 height 14
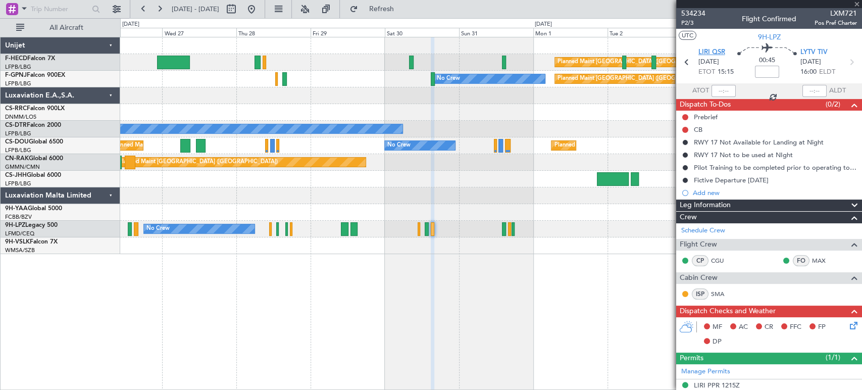
type input "6"
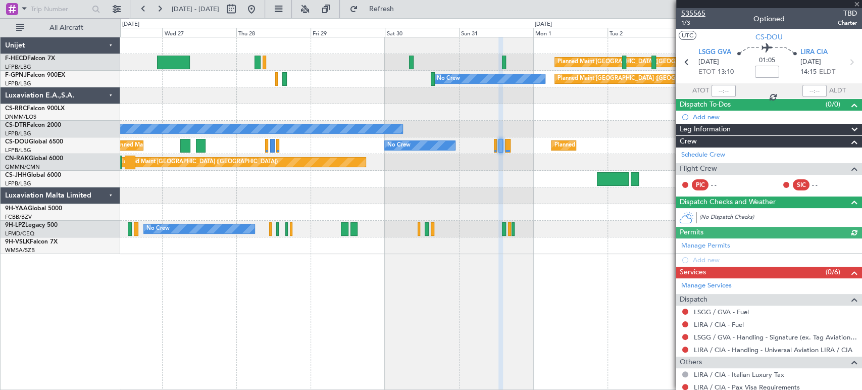
click at [694, 12] on span "535565" at bounding box center [694, 13] width 24 height 11
drag, startPoint x: 416, startPoint y: 7, endPoint x: 423, endPoint y: 7, distance: 6.6
click at [403, 7] on span "Refresh" at bounding box center [381, 9] width 42 height 7
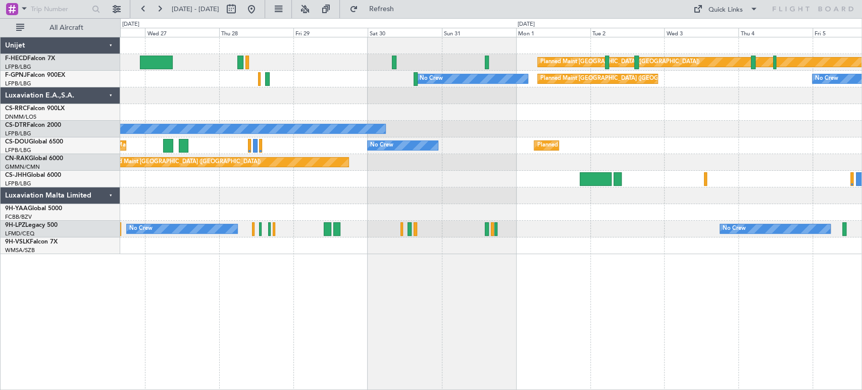
click at [384, 186] on div at bounding box center [491, 179] width 742 height 17
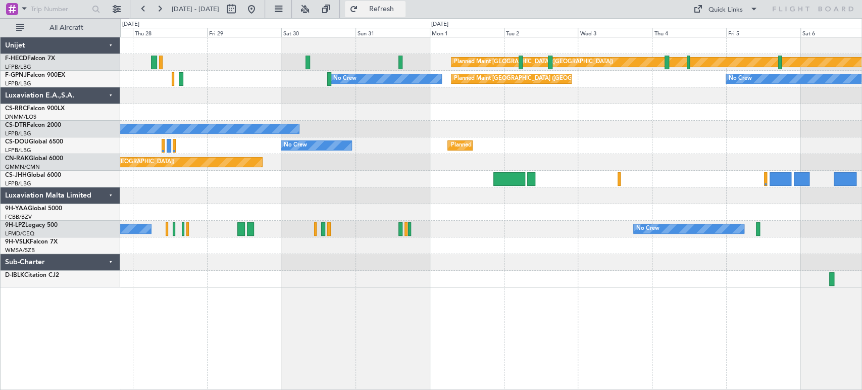
click at [403, 9] on span "Refresh" at bounding box center [381, 9] width 42 height 7
click at [403, 6] on span "Refresh" at bounding box center [381, 9] width 42 height 7
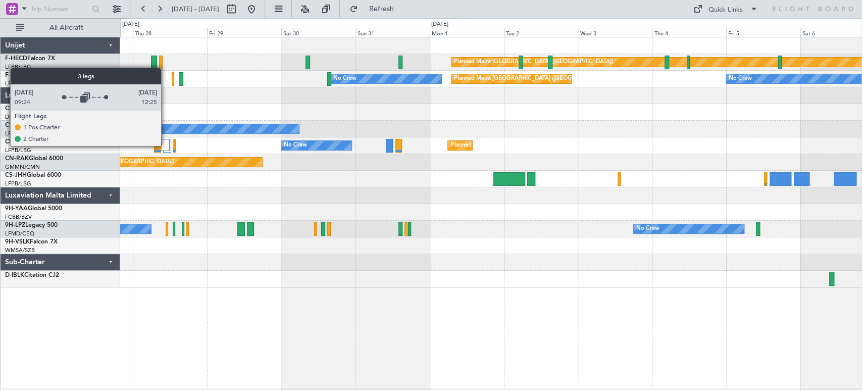
click at [166, 145] on div at bounding box center [166, 145] width 8 height 12
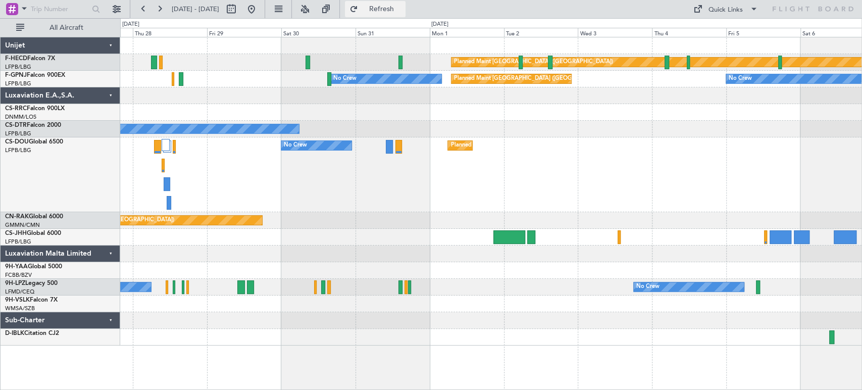
click at [403, 12] on span "Refresh" at bounding box center [381, 9] width 42 height 7
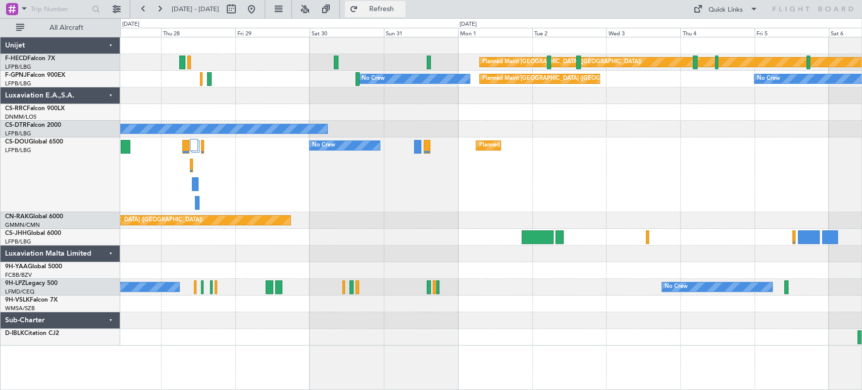
click at [406, 15] on button "Refresh" at bounding box center [375, 9] width 61 height 16
click at [766, 71] on div "Planned Maint Paris (Le Bourget) No Crew No Crew No Crew Planned Maint Paris (L…" at bounding box center [491, 191] width 742 height 308
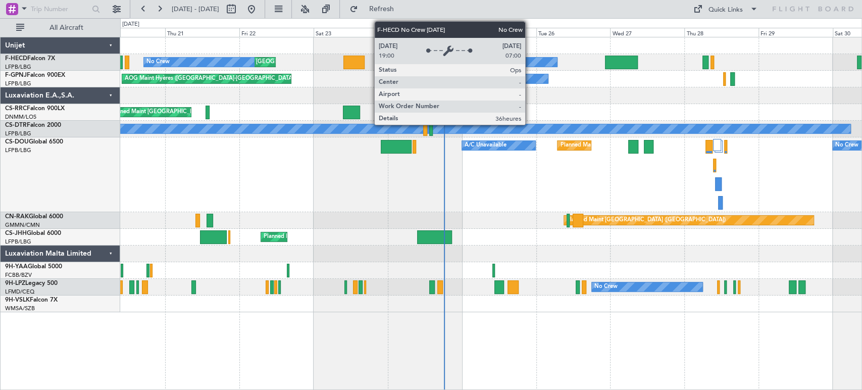
click at [345, 1] on button "Refresh" at bounding box center [375, 9] width 61 height 16
click at [345, 1] on button "Refreshing..." at bounding box center [375, 9] width 61 height 16
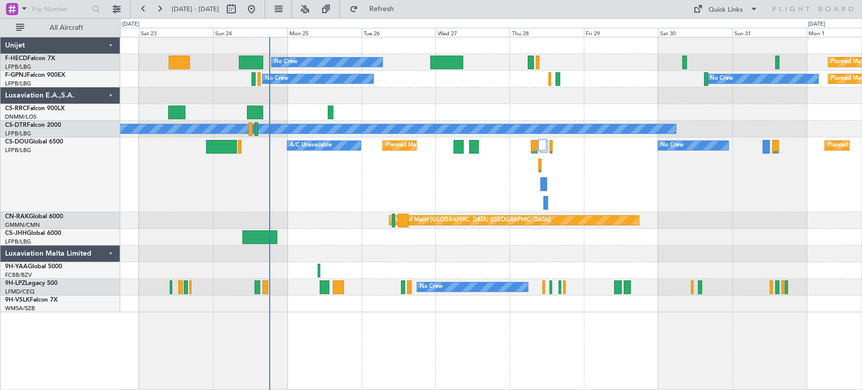
click at [279, 185] on div "Planned Maint Paris (Le Bourget) A/C Unavailable No Crew Planned Maint Paris (L…" at bounding box center [491, 174] width 742 height 75
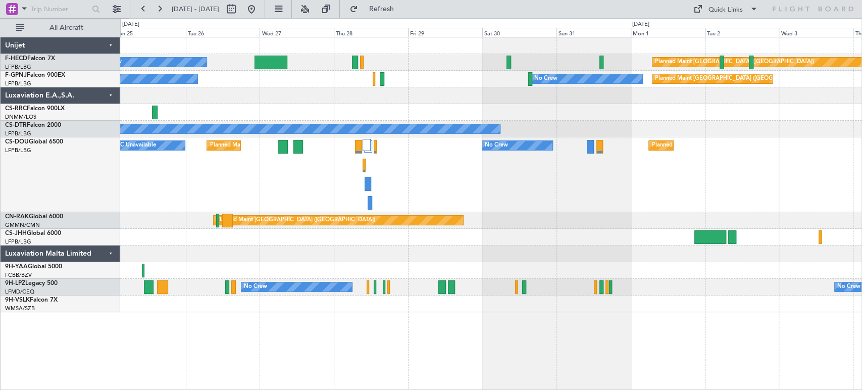
click at [352, 180] on div "Planned Maint Paris (Le Bourget) A/C Unavailable No Crew Planned Maint Paris (L…" at bounding box center [491, 174] width 742 height 75
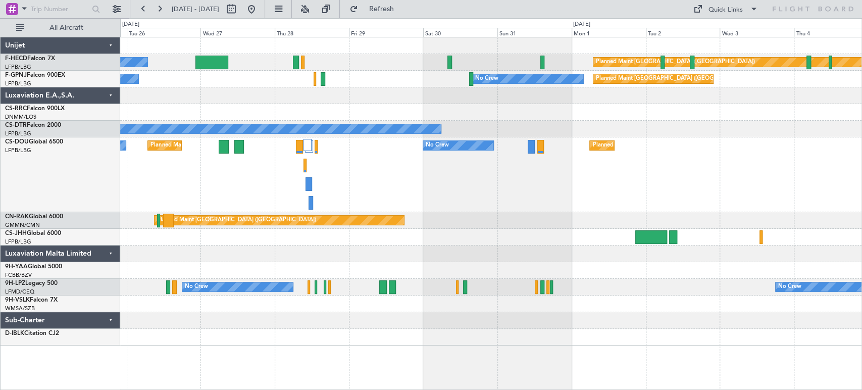
click at [464, 169] on div "No Crew Planned Maint Paris (Le Bourget) Planned Maint Paris (Le Bourget) A/C U…" at bounding box center [491, 174] width 742 height 75
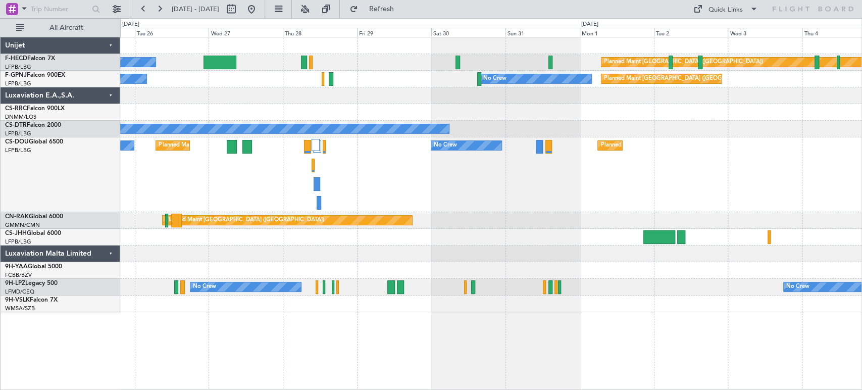
click at [388, 165] on div "No Crew Planned Maint Paris (Le Bourget) Planned Maint Paris (Le Bourget) A/C U…" at bounding box center [491, 174] width 742 height 75
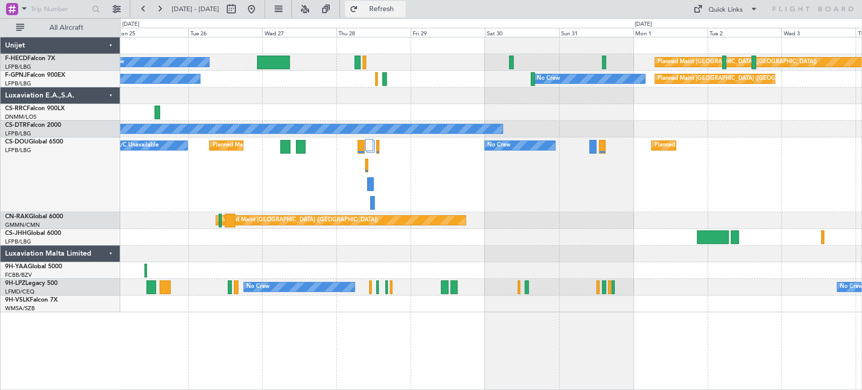
click at [403, 8] on span "Refresh" at bounding box center [381, 9] width 42 height 7
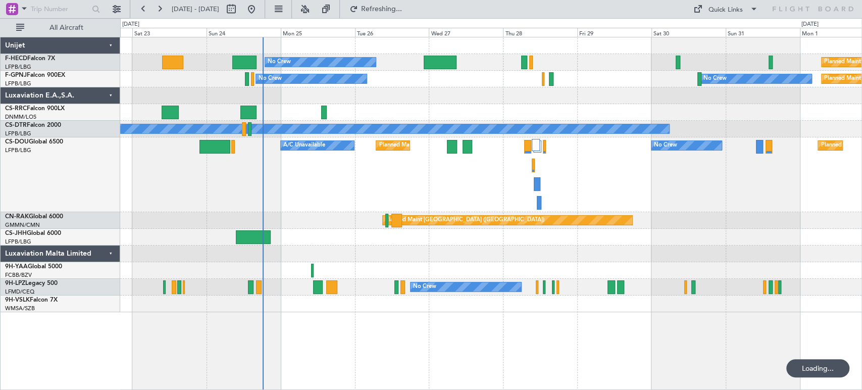
click at [524, 227] on div "Planned Maint Paris (Le Bourget) No Crew Planned Maint Paris (Le Bourget) Plann…" at bounding box center [491, 174] width 742 height 275
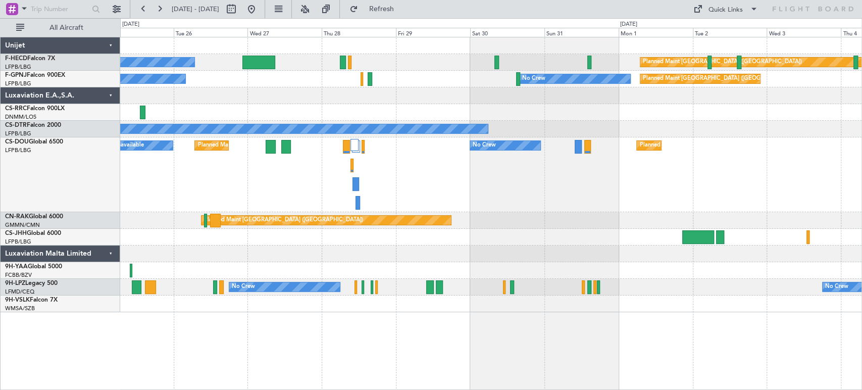
click at [314, 269] on div "No Crew Planned Maint Paris (Le Bourget) No Crew No Crew Planned Maint Paris (L…" at bounding box center [491, 174] width 742 height 275
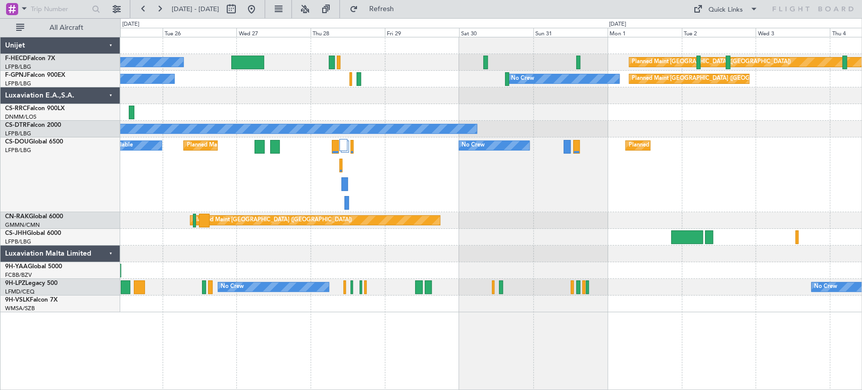
click at [343, 263] on div "No Crew Planned Maint Paris (Le Bourget) No Crew No Crew Planned Maint Paris (L…" at bounding box center [491, 174] width 742 height 275
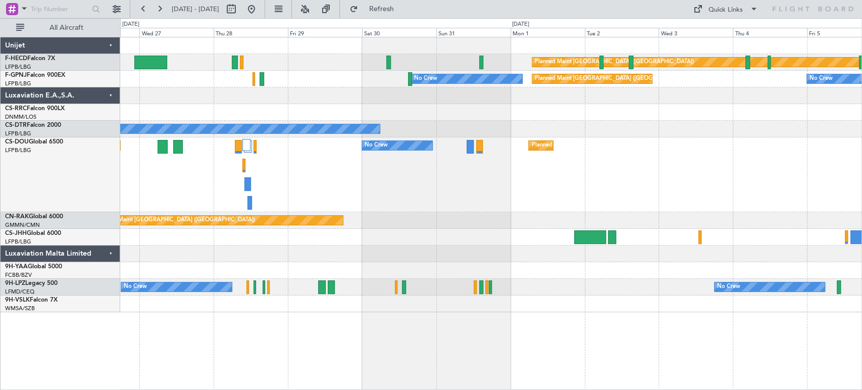
click at [359, 290] on div "Planned Maint Paris (Le Bourget) No Crew No Crew Planned Maint Paris (Le Bourge…" at bounding box center [491, 174] width 742 height 275
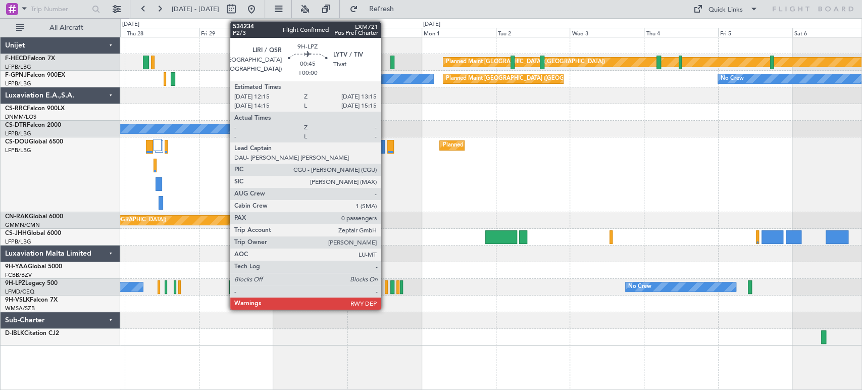
click at [385, 283] on div at bounding box center [387, 287] width 4 height 14
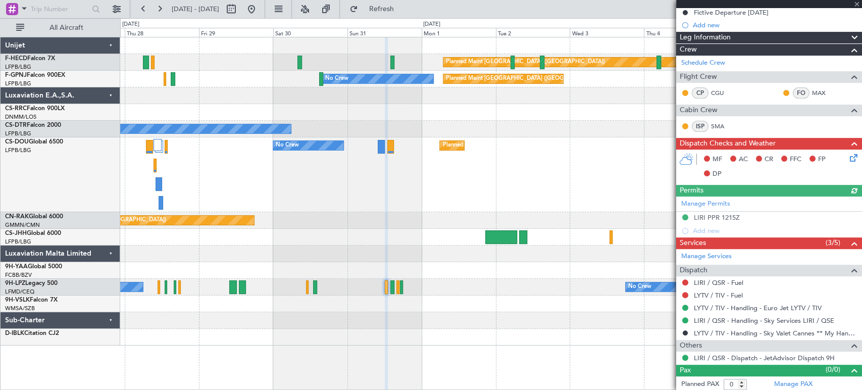
scroll to position [169, 0]
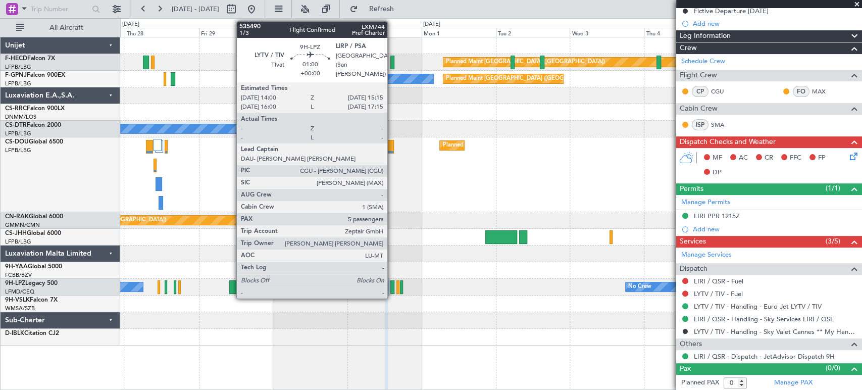
click at [392, 286] on div at bounding box center [393, 287] width 4 height 14
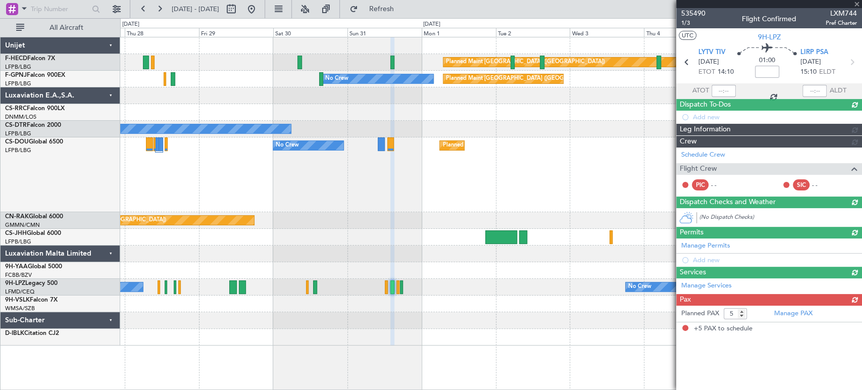
scroll to position [0, 0]
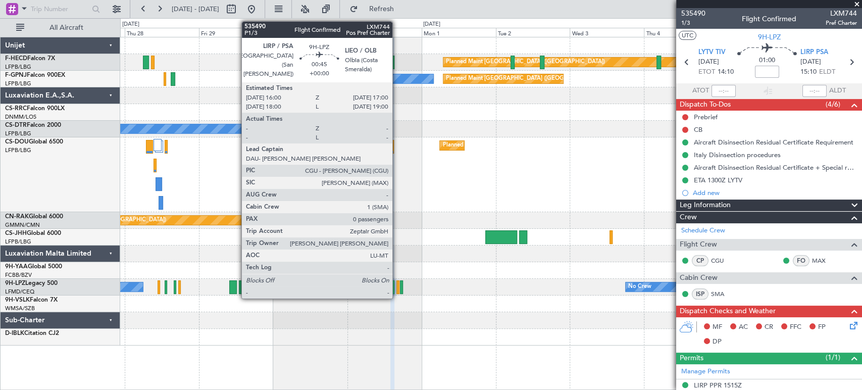
click at [397, 286] on div at bounding box center [399, 287] width 4 height 14
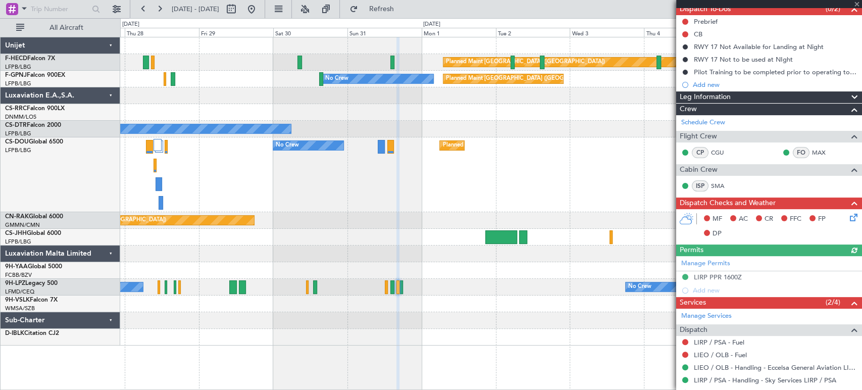
scroll to position [157, 0]
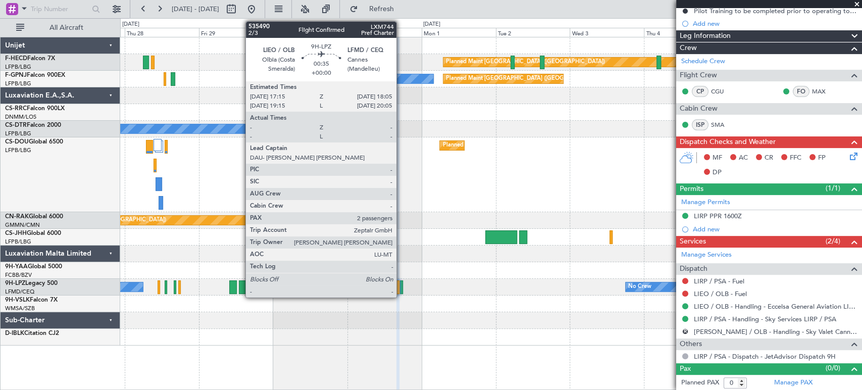
click at [401, 287] on div at bounding box center [401, 287] width 3 height 14
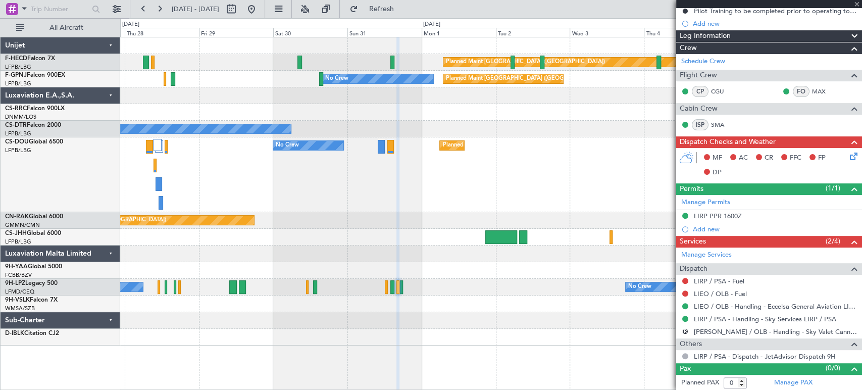
type input "2"
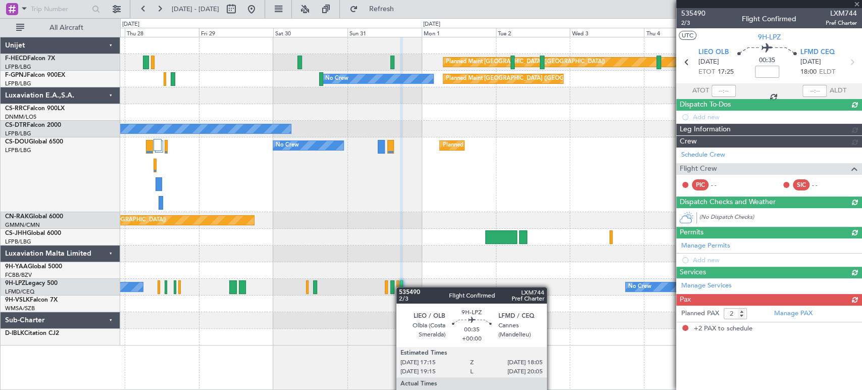
scroll to position [0, 0]
